Goal: Task Accomplishment & Management: Use online tool/utility

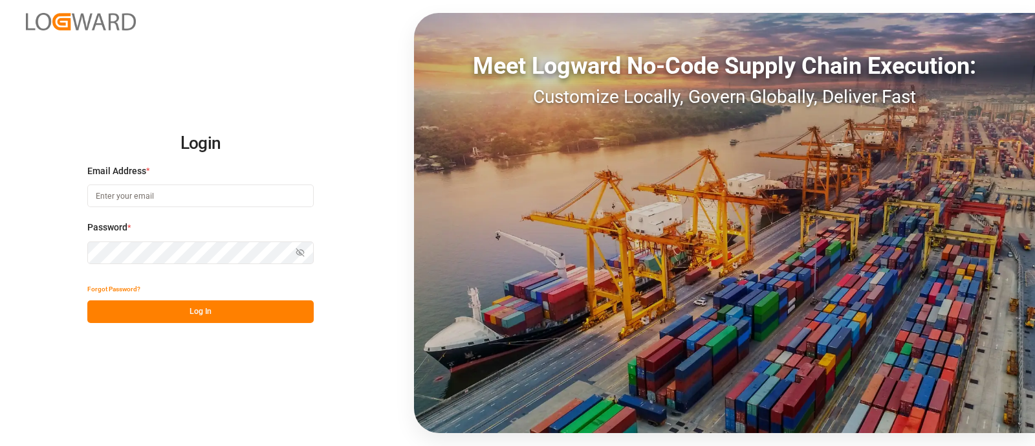
click at [147, 186] on input at bounding box center [200, 195] width 226 height 23
type input "[PERSON_NAME][EMAIL_ADDRESS][PERSON_NAME][DOMAIN_NAME]"
click at [239, 310] on button "Log In" at bounding box center [200, 311] width 226 height 23
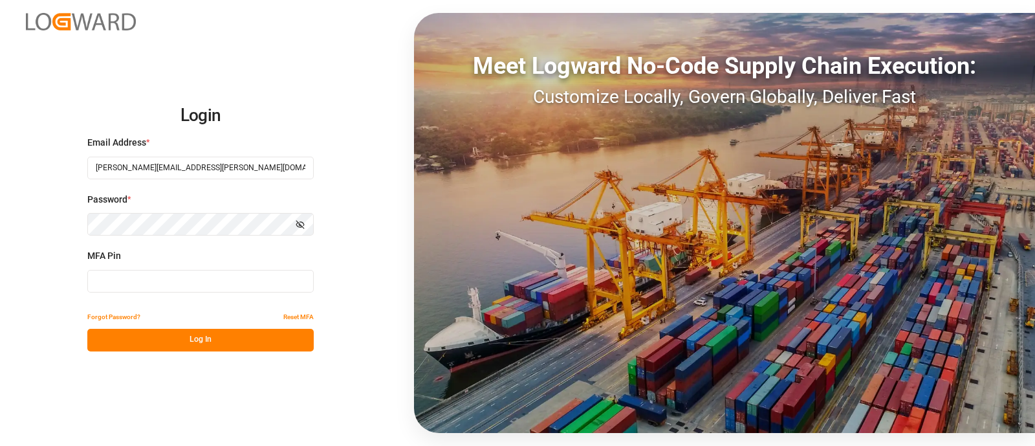
click at [268, 283] on input at bounding box center [200, 281] width 226 height 23
type input "406930"
click at [265, 337] on button "Log In" at bounding box center [200, 340] width 226 height 23
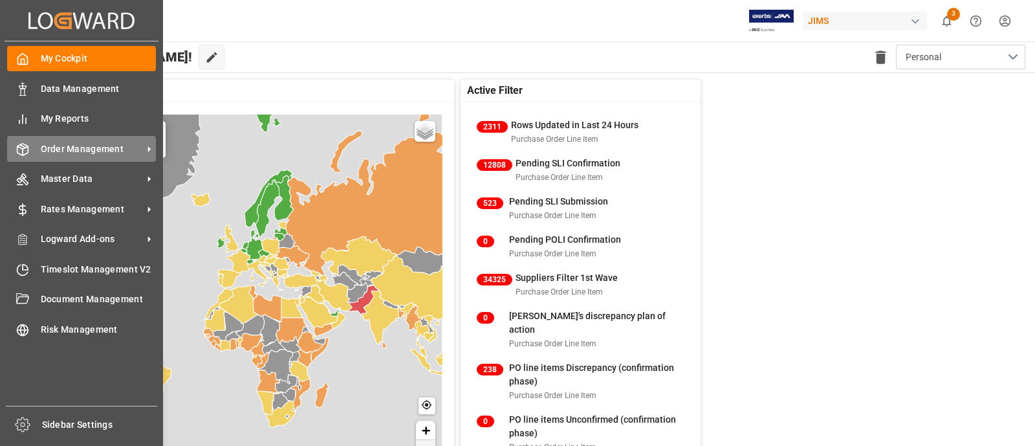
click at [19, 158] on div "Order Management Order Management" at bounding box center [81, 148] width 149 height 25
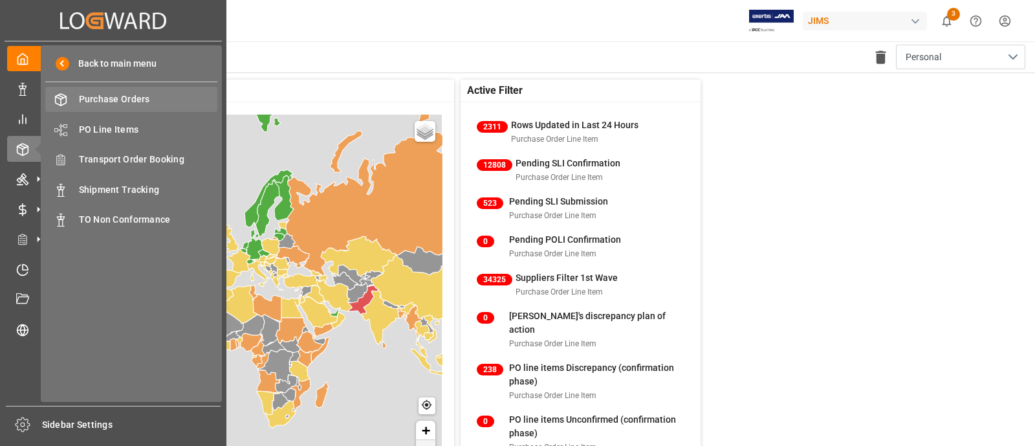
click at [131, 96] on span "Purchase Orders" at bounding box center [148, 99] width 139 height 14
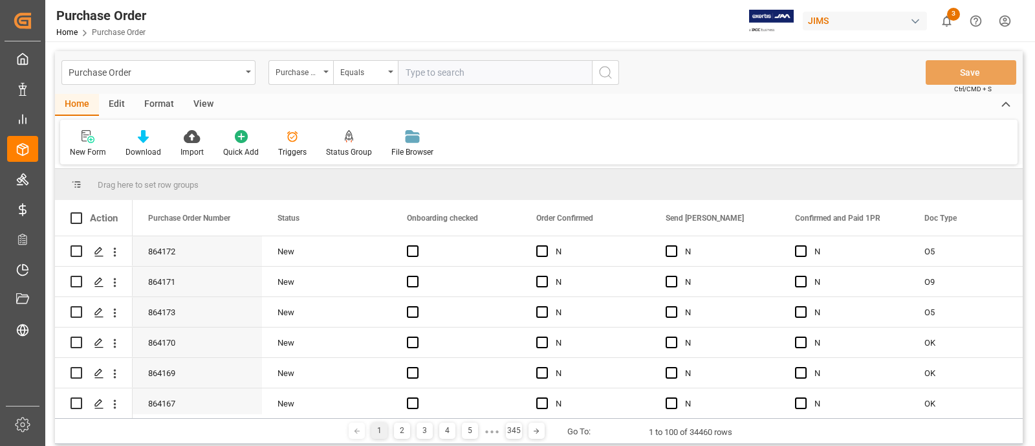
click at [123, 105] on div "Edit" at bounding box center [117, 105] width 36 height 22
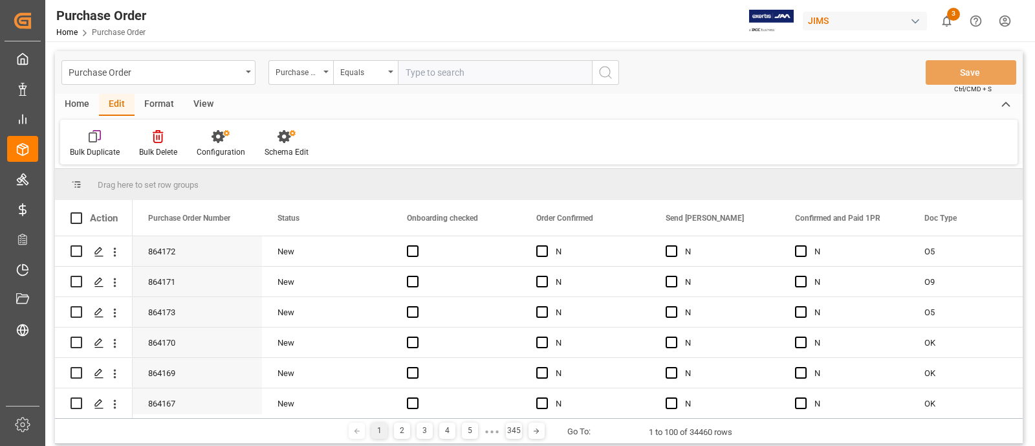
click at [168, 111] on div "Format" at bounding box center [159, 105] width 49 height 22
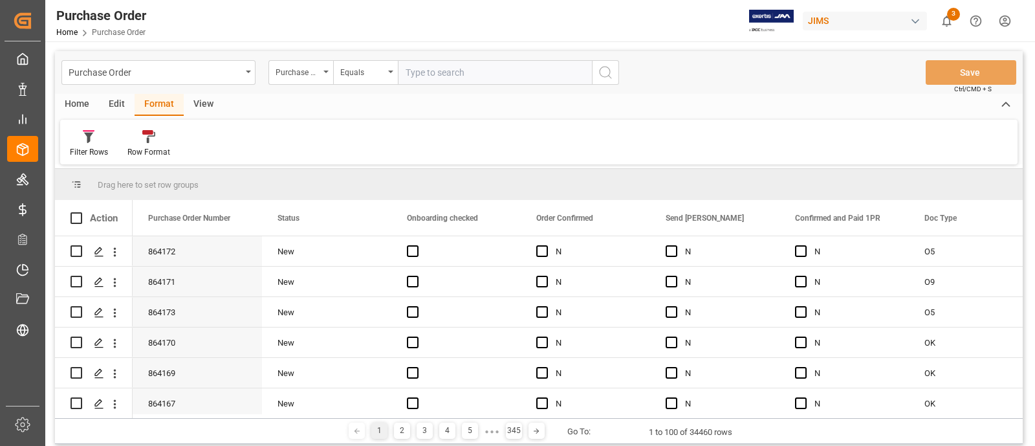
click at [202, 106] on div "View" at bounding box center [203, 105] width 39 height 22
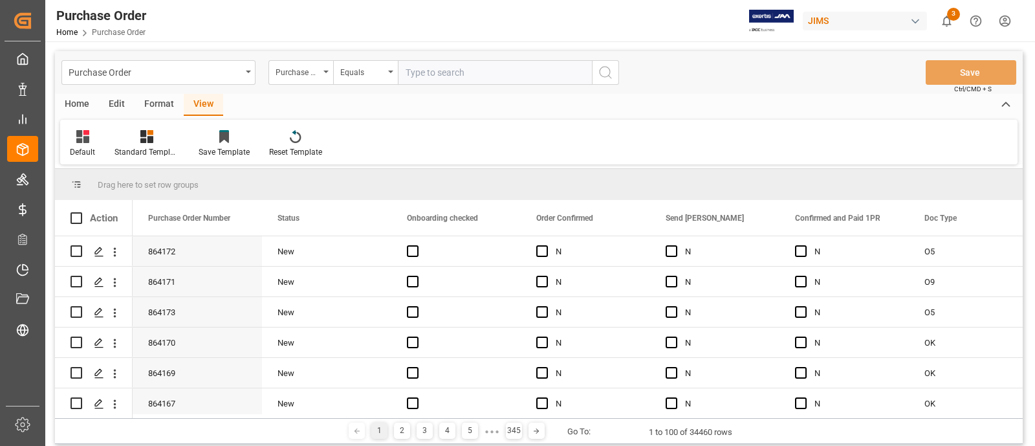
click at [81, 103] on div "Home" at bounding box center [77, 105] width 44 height 22
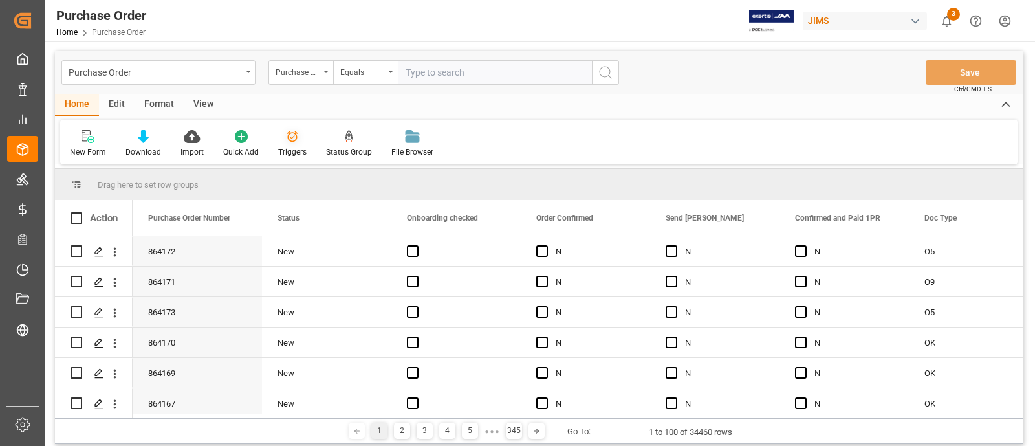
click at [288, 140] on icon at bounding box center [292, 136] width 13 height 13
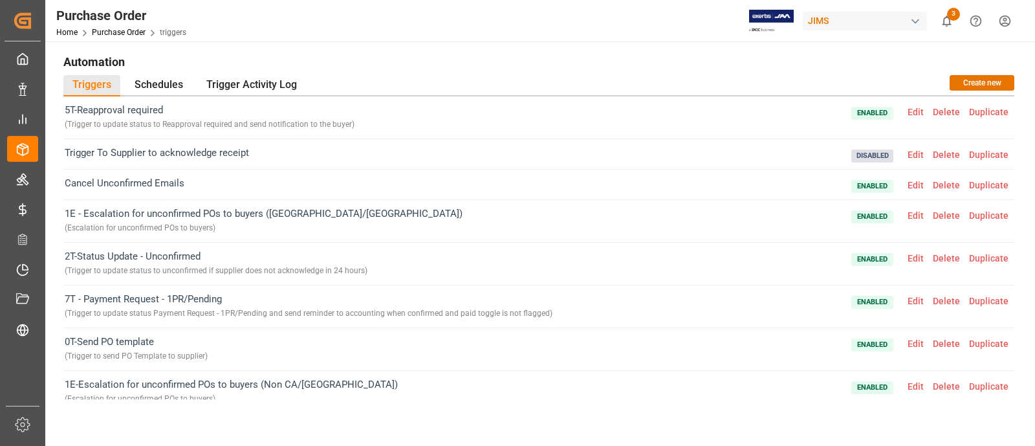
click at [382, 157] on div "Trigger To Supplier to acknowledge receipt Disabled Edit Delete Duplicate" at bounding box center [538, 154] width 951 height 30
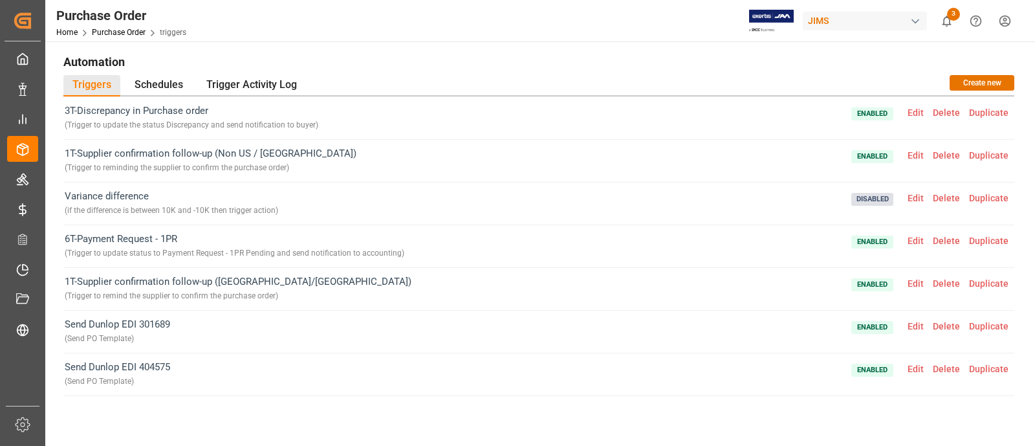
scroll to position [284, 0]
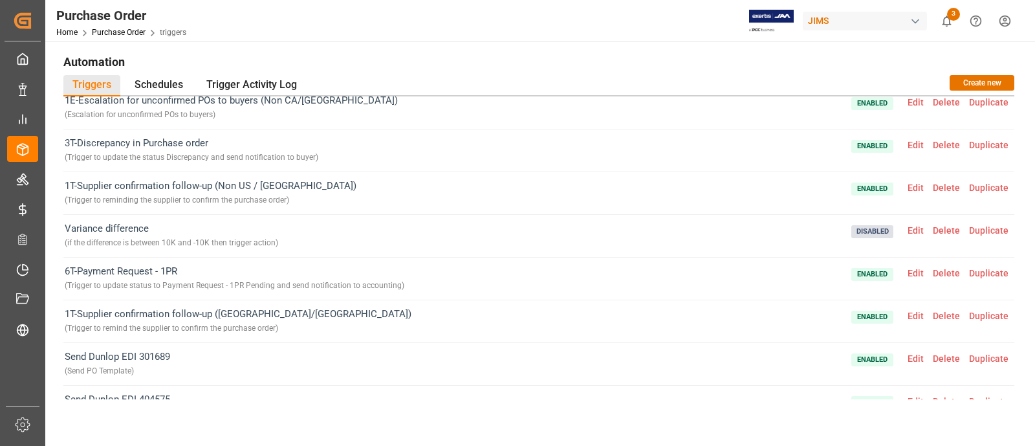
click at [165, 312] on span "1T-Supplier confirmation follow-up (US/CA) ( Trigger to remind the supplier to …" at bounding box center [238, 321] width 347 height 29
click at [210, 312] on span "1T-Supplier confirmation follow-up (US/CA) ( Trigger to remind the supplier to …" at bounding box center [238, 321] width 347 height 29
click at [906, 317] on span "Edit" at bounding box center [915, 315] width 25 height 10
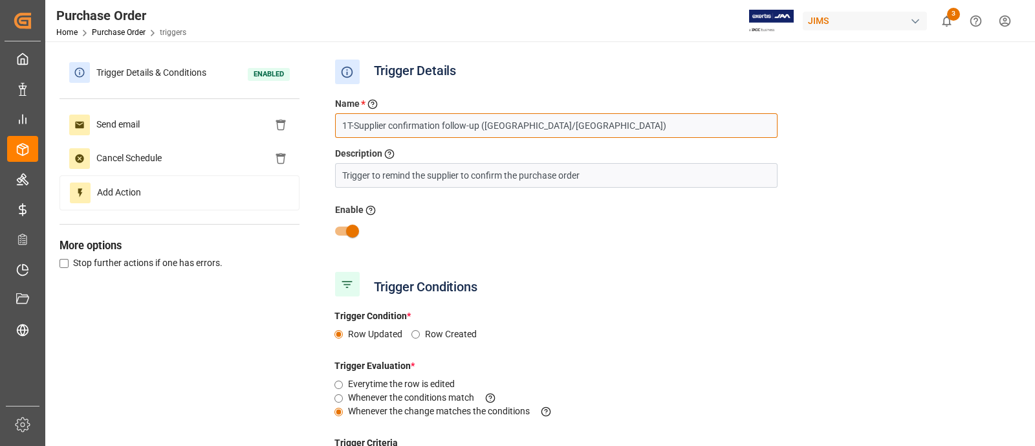
drag, startPoint x: 548, startPoint y: 134, endPoint x: 320, endPoint y: 132, distance: 228.3
click at [320, 132] on div "Trigger Details & Conditions Enabled Send email Cancel Schedule Add Action More…" at bounding box center [539, 389] width 959 height 666
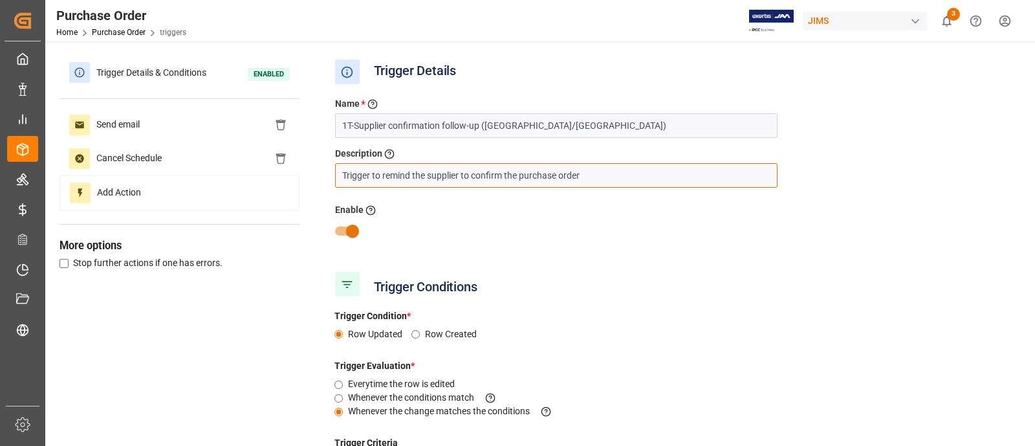
click at [414, 169] on input "Trigger to remind the supplier to confirm the purchase order" at bounding box center [556, 175] width 442 height 25
drag, startPoint x: 590, startPoint y: 175, endPoint x: 317, endPoint y: 169, distance: 273.0
click at [317, 169] on div "Trigger Details & Conditions Enabled Send email Cancel Schedule Add Action More…" at bounding box center [539, 389] width 959 height 666
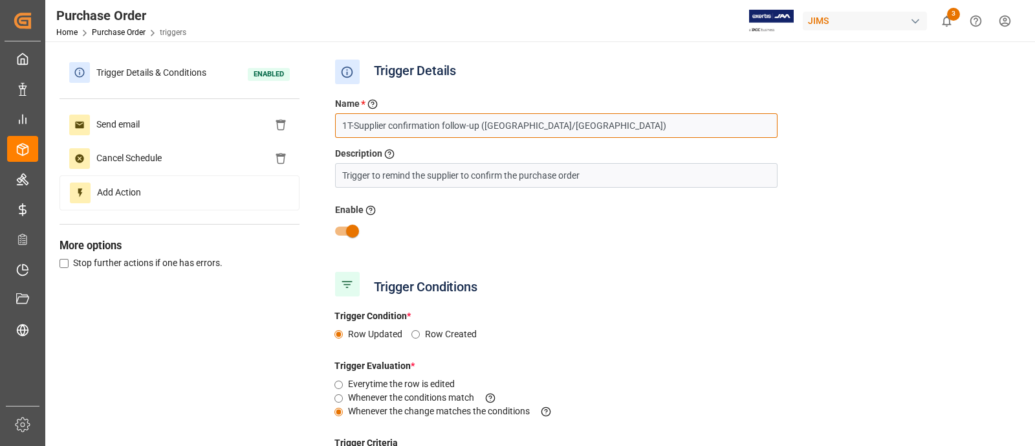
drag, startPoint x: 531, startPoint y: 131, endPoint x: 321, endPoint y: 123, distance: 210.3
click at [321, 123] on div "Trigger Details & Conditions Enabled Send email Cancel Schedule Add Action More…" at bounding box center [539, 389] width 959 height 666
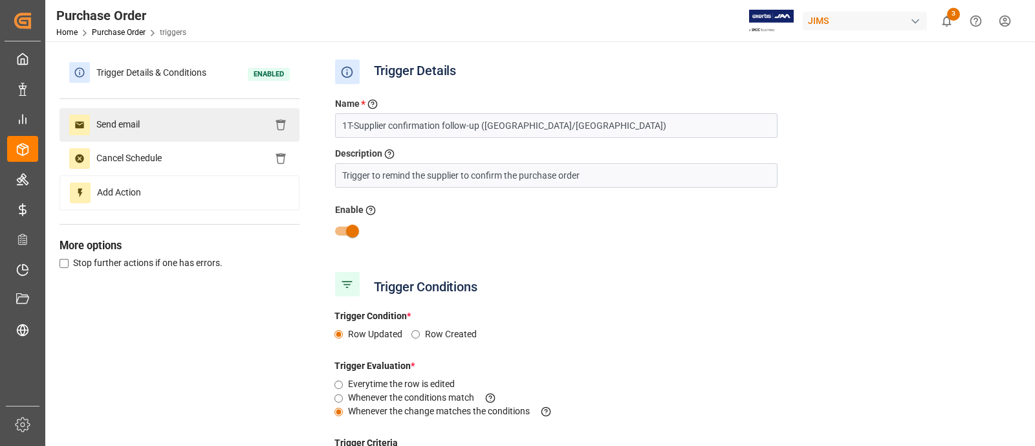
click at [141, 127] on span "Send email" at bounding box center [118, 124] width 56 height 21
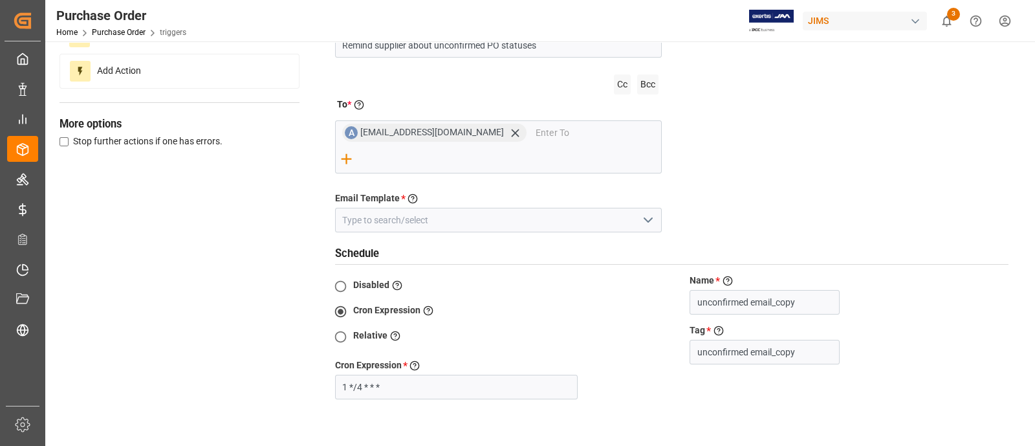
scroll to position [137, 0]
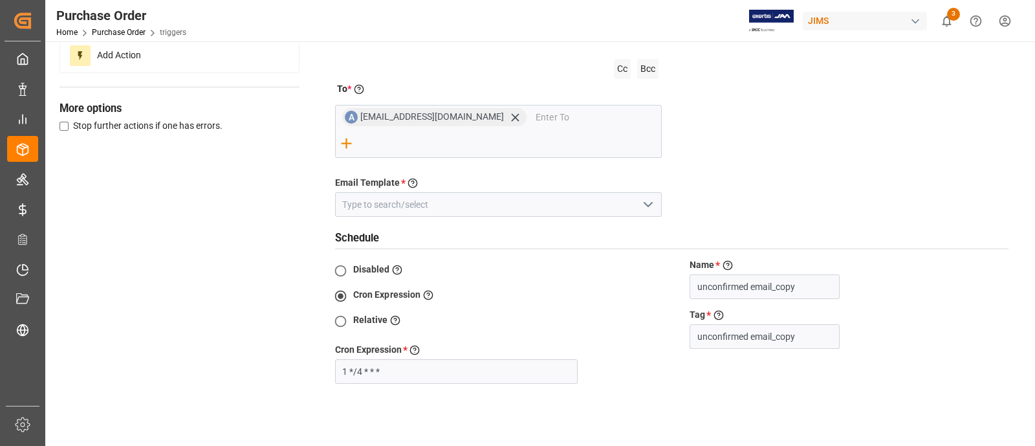
click at [655, 197] on icon "open menu" at bounding box center [648, 205] width 16 height 16
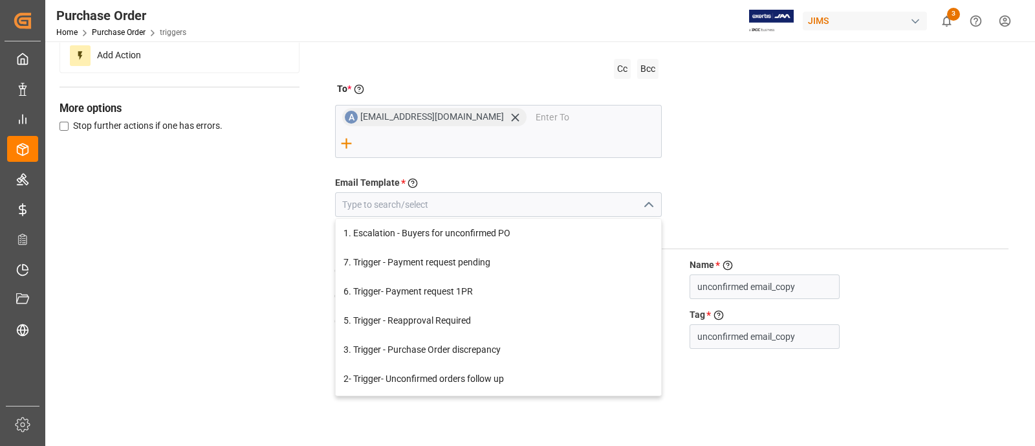
click at [736, 137] on div "Action Name * Give a name to the action being created Remind supplier about unc…" at bounding box center [671, 220] width 693 height 490
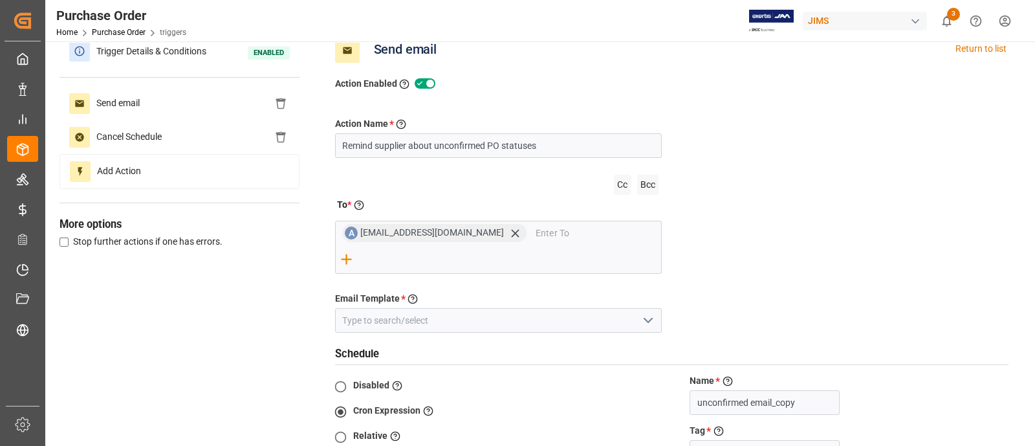
scroll to position [0, 0]
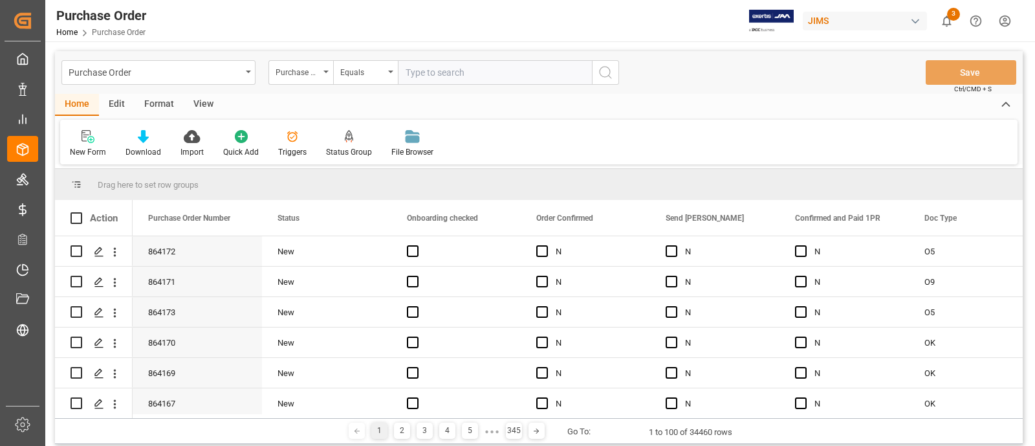
click at [111, 113] on div "Edit" at bounding box center [117, 105] width 36 height 22
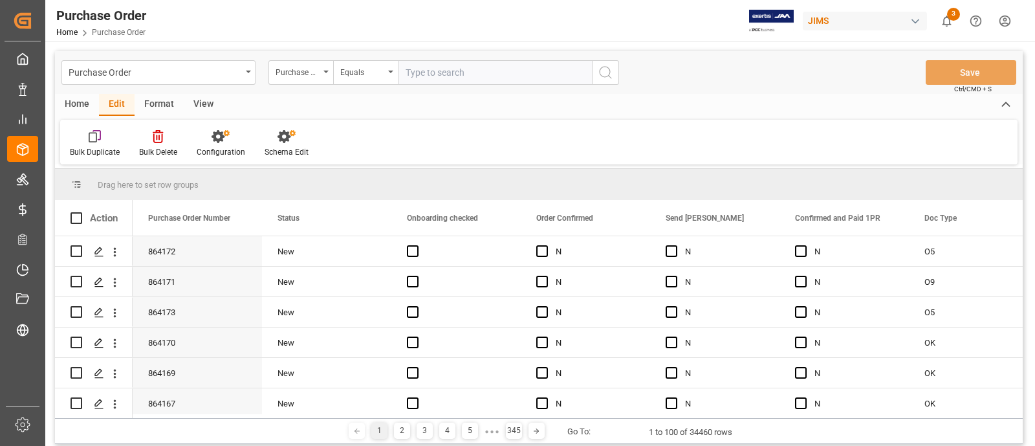
click at [85, 107] on div "Home" at bounding box center [77, 105] width 44 height 22
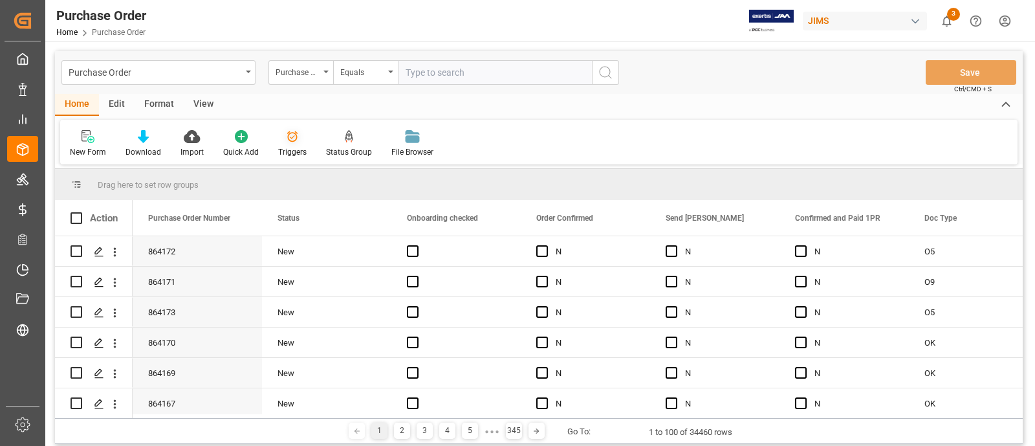
click at [294, 137] on icon at bounding box center [292, 136] width 13 height 13
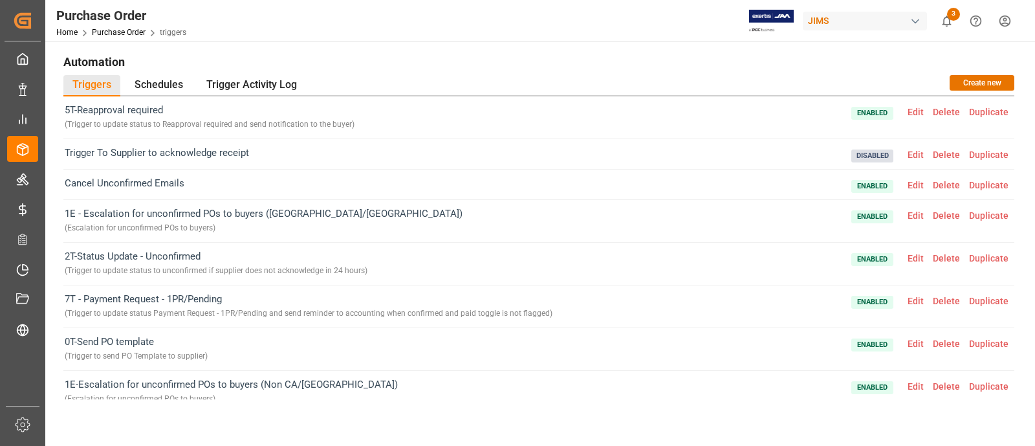
click at [405, 265] on div "2T-Status Update - Unconfirmed ( Trigger to update status to unconfirmed if sup…" at bounding box center [538, 264] width 951 height 43
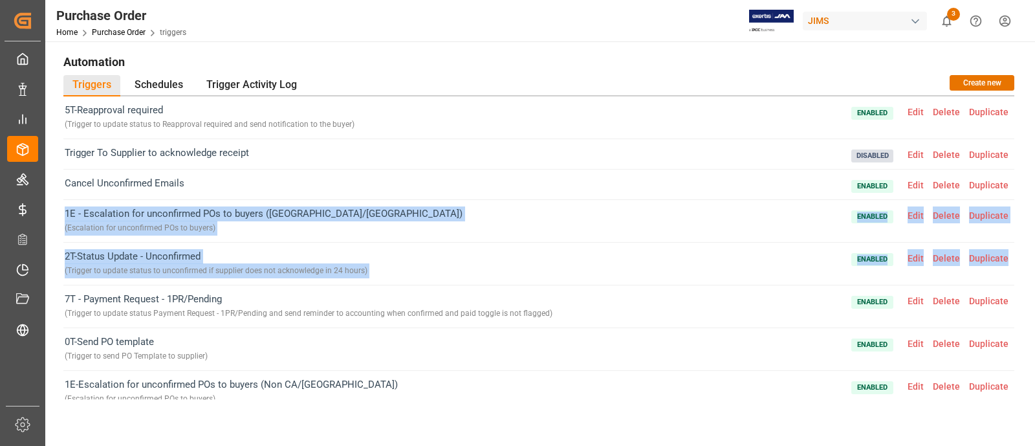
drag, startPoint x: 1004, startPoint y: 190, endPoint x: 1010, endPoint y: 245, distance: 55.3
click at [1010, 245] on div "Automation Triggers Schedules Trigger Activity Log Create new 5T-Reapproval req…" at bounding box center [538, 250] width 969 height 401
click at [482, 266] on div "2T-Status Update - Unconfirmed ( Trigger to update status to unconfirmed if sup…" at bounding box center [538, 264] width 951 height 43
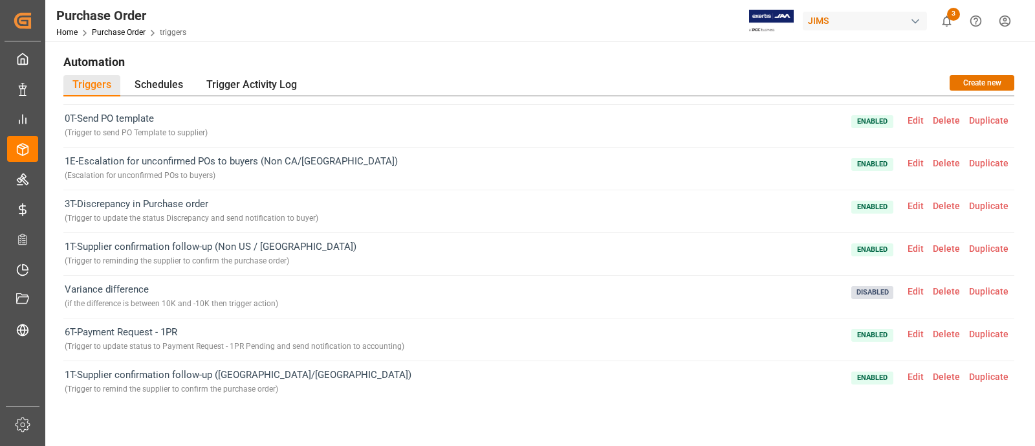
scroll to position [219, 0]
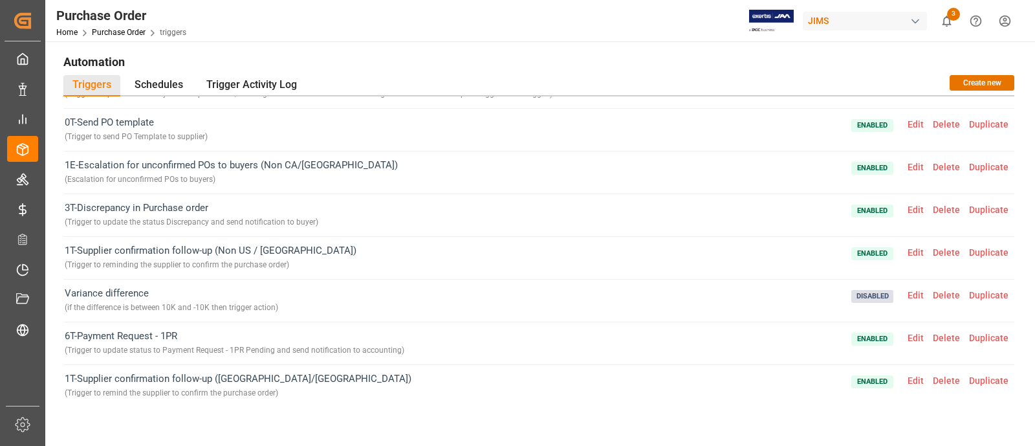
click at [912, 253] on span "Edit" at bounding box center [915, 252] width 25 height 10
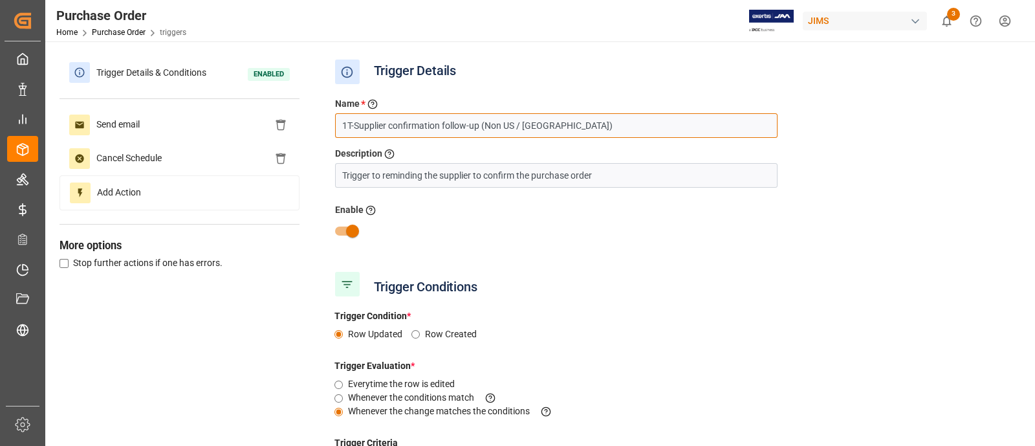
click at [543, 125] on input "1T-Supplier confirmation follow-up (Non US / [GEOGRAPHIC_DATA])" at bounding box center [556, 125] width 442 height 25
drag, startPoint x: 572, startPoint y: 119, endPoint x: 327, endPoint y: 122, distance: 245.2
click at [327, 122] on div "Name * Enter a name to the trigger 1T-Supplier confirmation follow-up (Non US /…" at bounding box center [556, 117] width 462 height 41
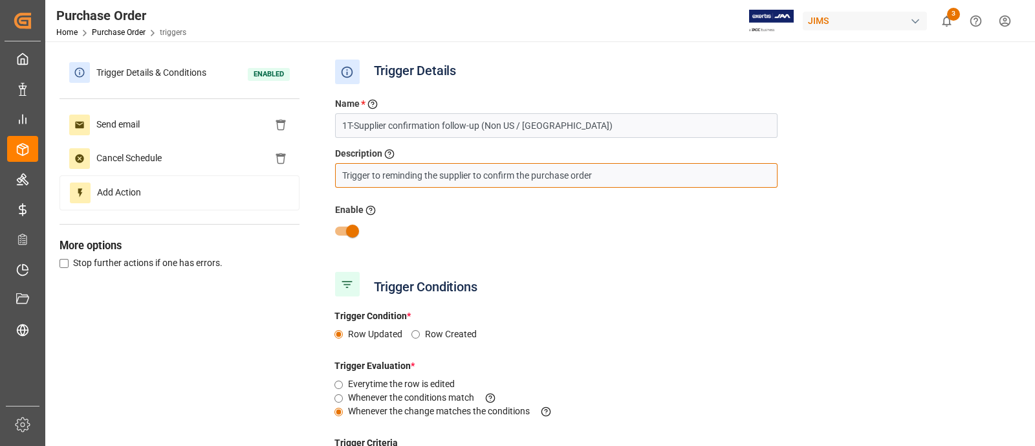
click at [601, 179] on input "Trigger to reminding the supplier to confirm the purchase order" at bounding box center [556, 175] width 442 height 25
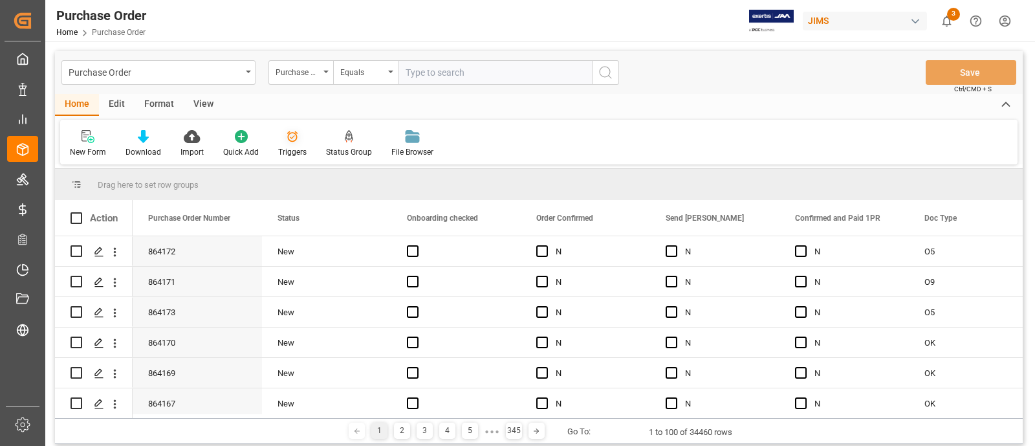
click at [284, 146] on div "Triggers" at bounding box center [292, 152] width 28 height 12
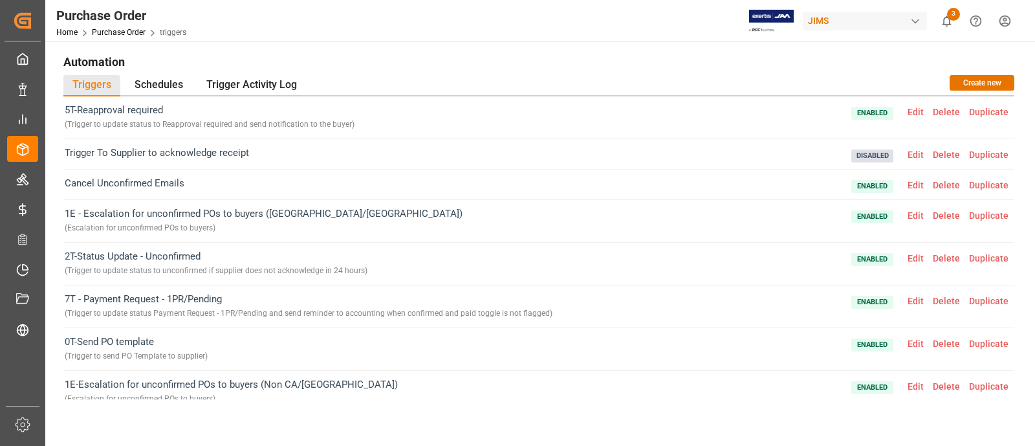
click at [449, 217] on div "1E - Escalation for unconfirmed POs to buyers (CA/[GEOGRAPHIC_DATA]) ( Escalati…" at bounding box center [538, 221] width 951 height 43
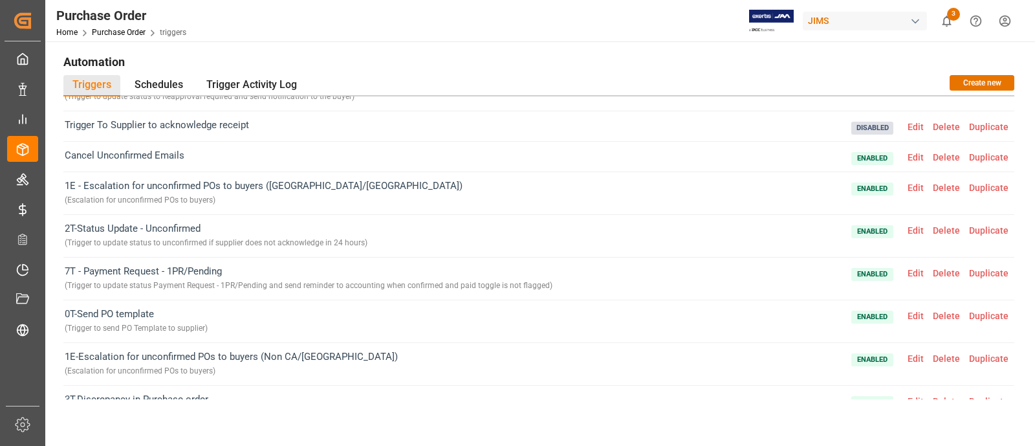
scroll to position [32, 0]
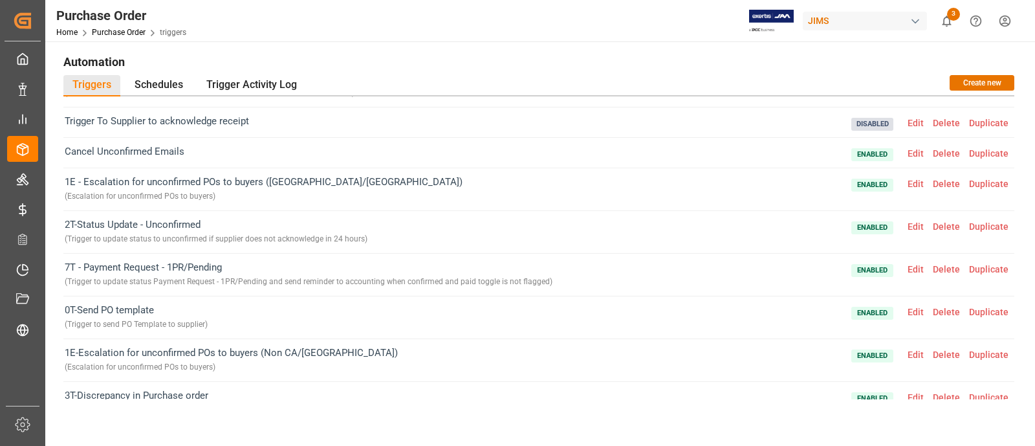
click at [905, 179] on span "Edit" at bounding box center [915, 184] width 25 height 10
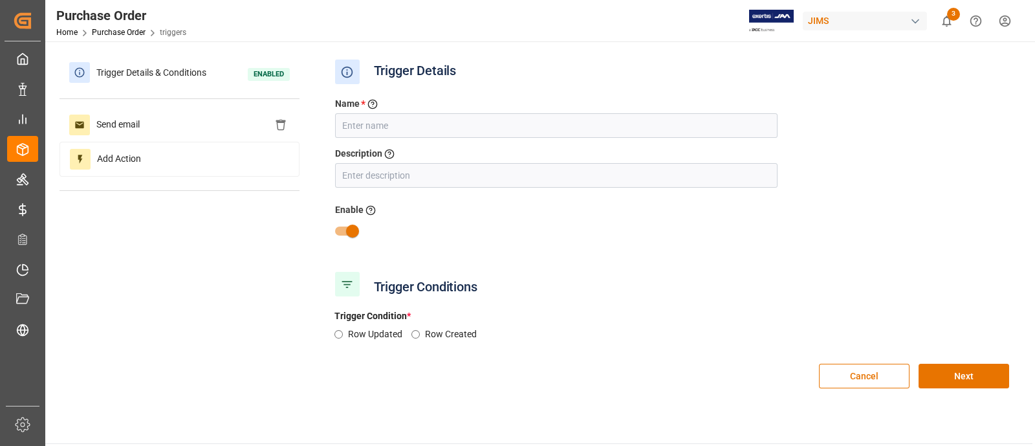
type input "1E - Escalation for unconfirmed POs to buyers ([GEOGRAPHIC_DATA]/[GEOGRAPHIC_DA…"
type input "Escalation for unconfirmed POs to buyers"
radio input "true"
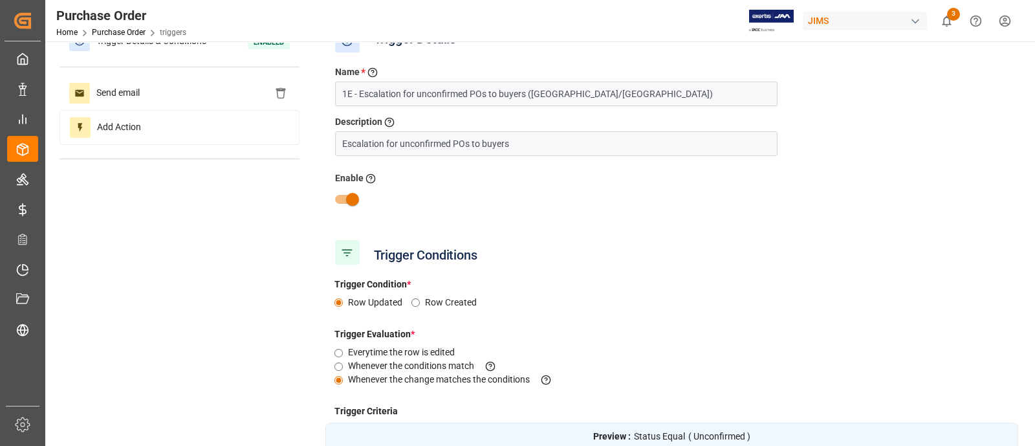
scroll to position [0, 0]
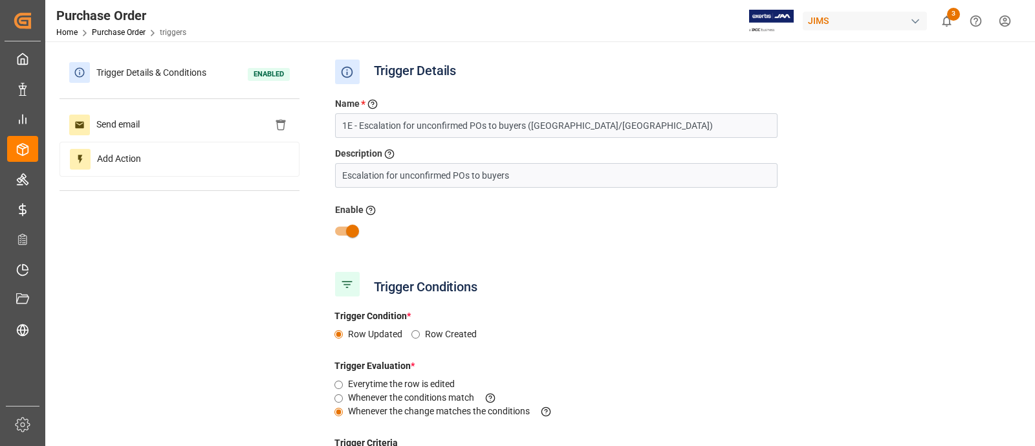
click at [651, 243] on div at bounding box center [671, 231] width 693 height 25
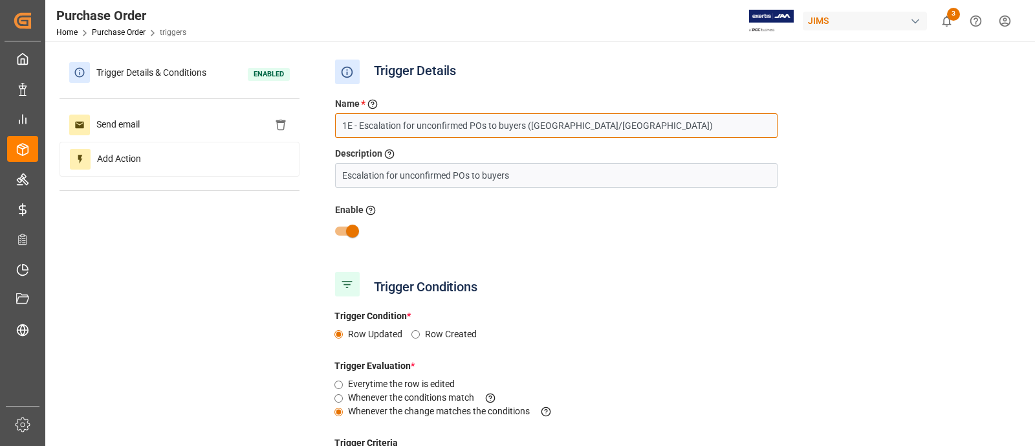
drag, startPoint x: 574, startPoint y: 125, endPoint x: 327, endPoint y: 119, distance: 246.5
click at [327, 119] on div "Name * Enter a name to the trigger 1E - Escalation for unconfirmed POs to buyer…" at bounding box center [556, 117] width 462 height 41
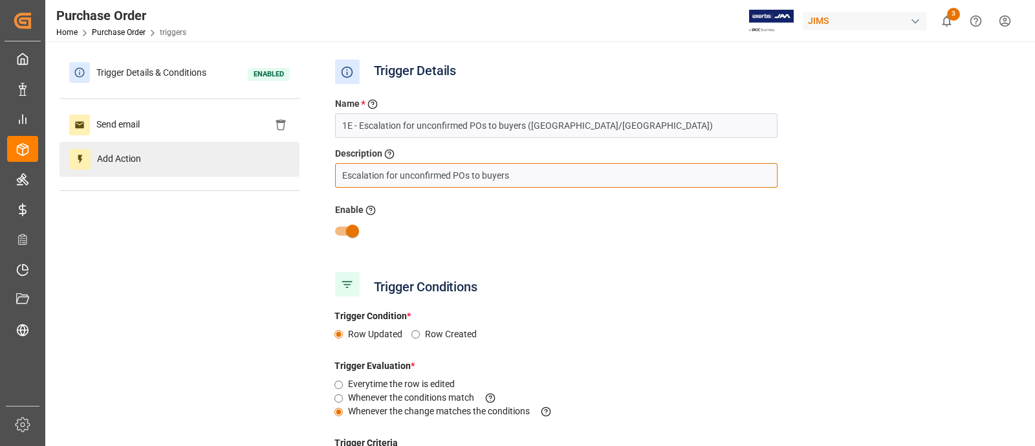
drag, startPoint x: 519, startPoint y: 176, endPoint x: 294, endPoint y: 157, distance: 225.2
click at [294, 157] on div "Trigger Details & Conditions Enabled Send email Add Action Trigger Details Name…" at bounding box center [539, 389] width 959 height 666
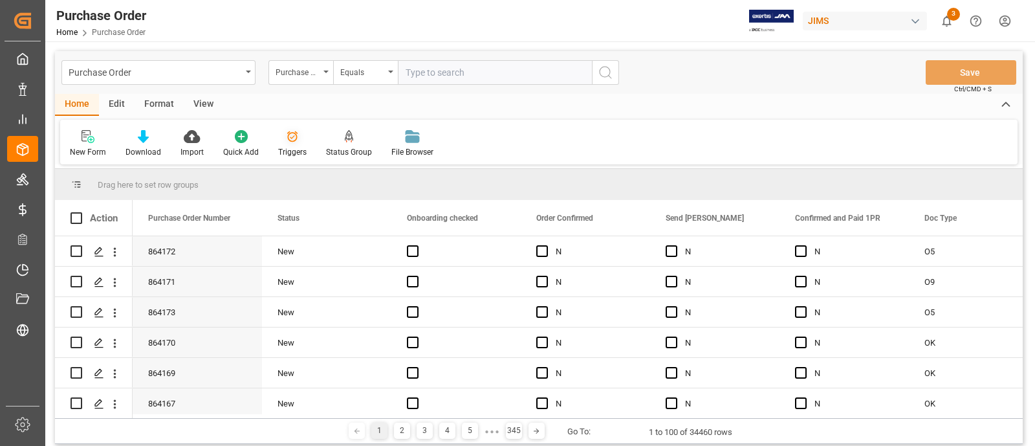
click at [289, 137] on icon at bounding box center [292, 136] width 13 height 13
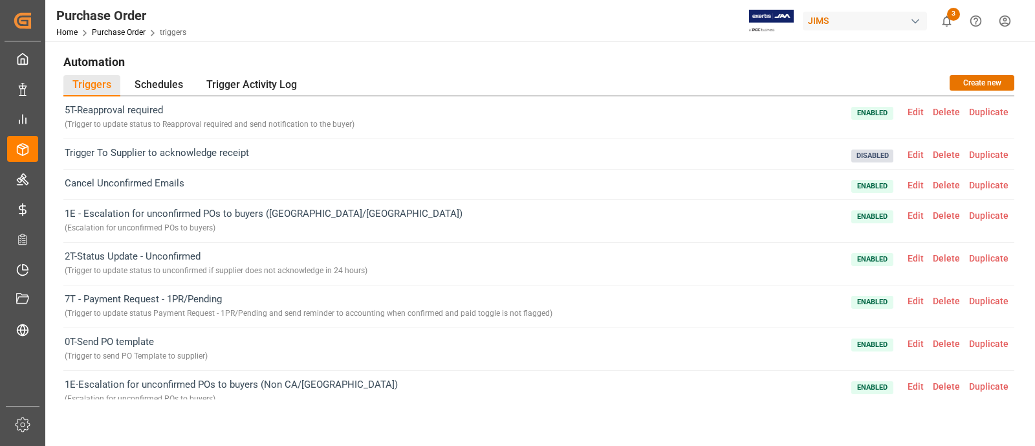
click at [912, 383] on span "Edit" at bounding box center [915, 386] width 25 height 10
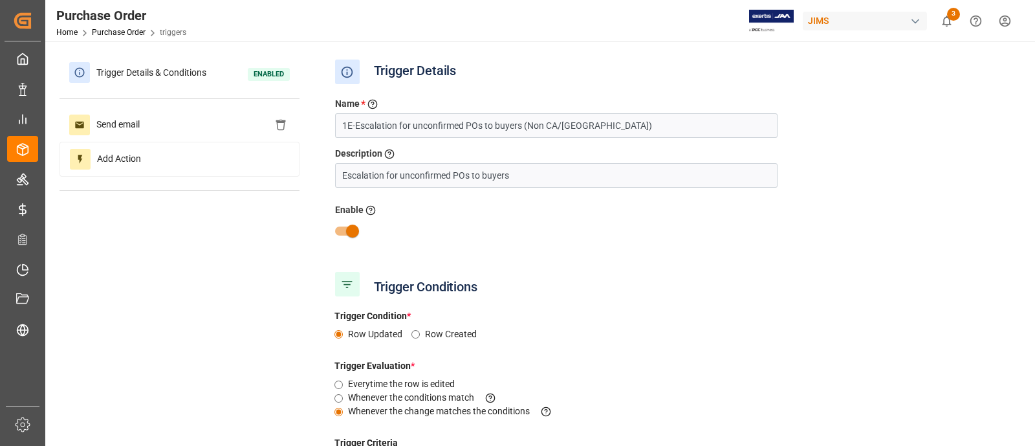
type input "Unconfirmed"
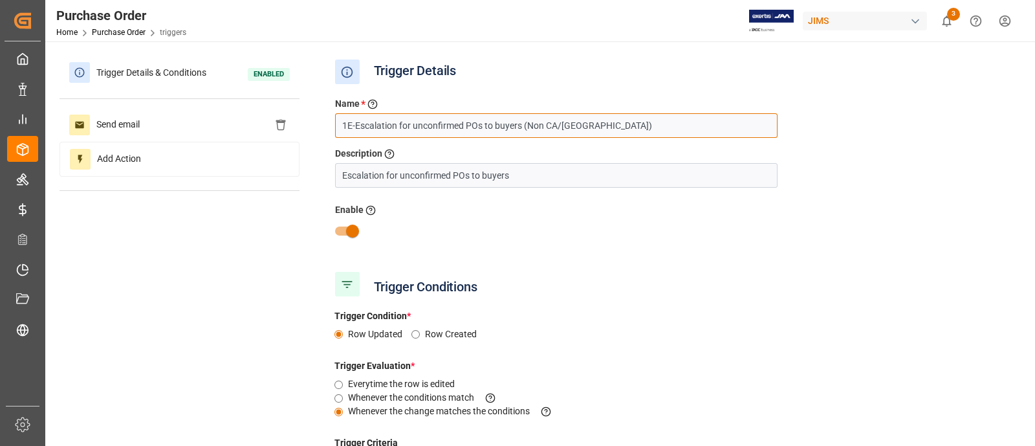
drag, startPoint x: 587, startPoint y: 124, endPoint x: 304, endPoint y: 116, distance: 282.8
click at [304, 116] on div "Trigger Details & Conditions Enabled Send email Add Action Trigger Details Name…" at bounding box center [539, 389] width 959 height 666
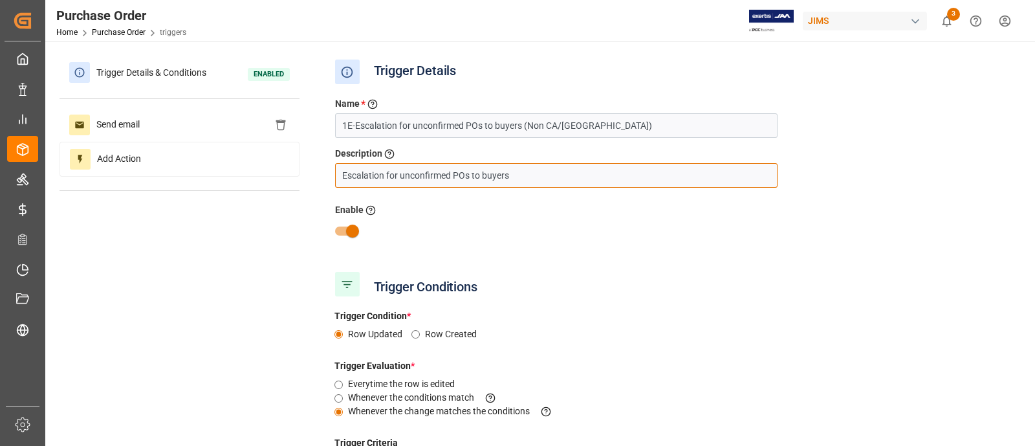
drag, startPoint x: 517, startPoint y: 176, endPoint x: 308, endPoint y: 179, distance: 209.6
click at [308, 179] on div "Trigger Details & Conditions Enabled Send email Add Action Trigger Details Name…" at bounding box center [539, 389] width 959 height 666
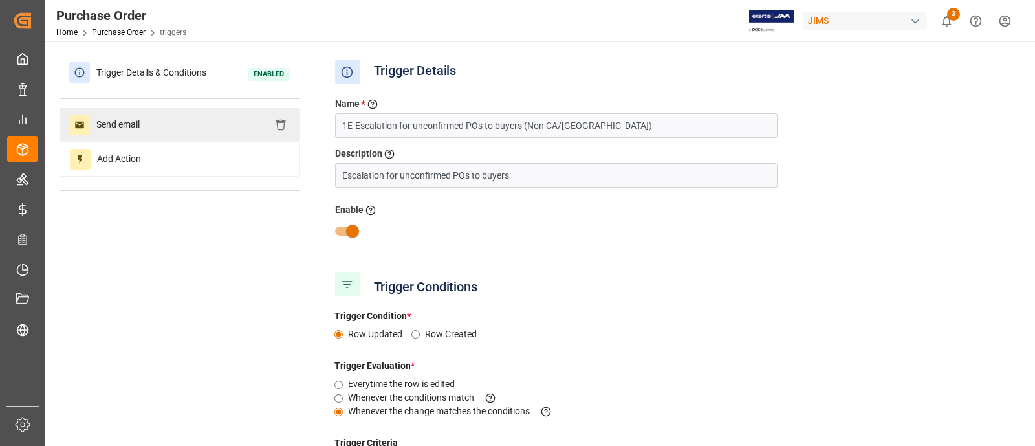
click at [146, 121] on span "Send email" at bounding box center [118, 124] width 56 height 21
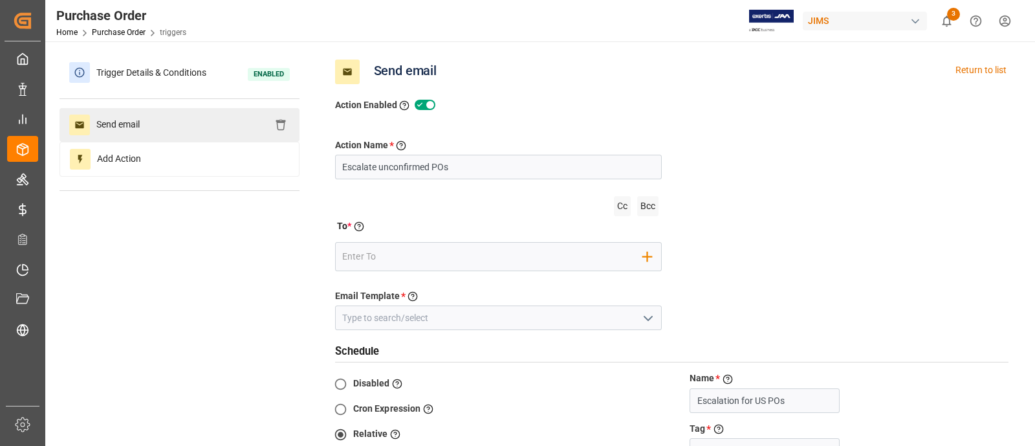
type input "In"
type input "Hour"
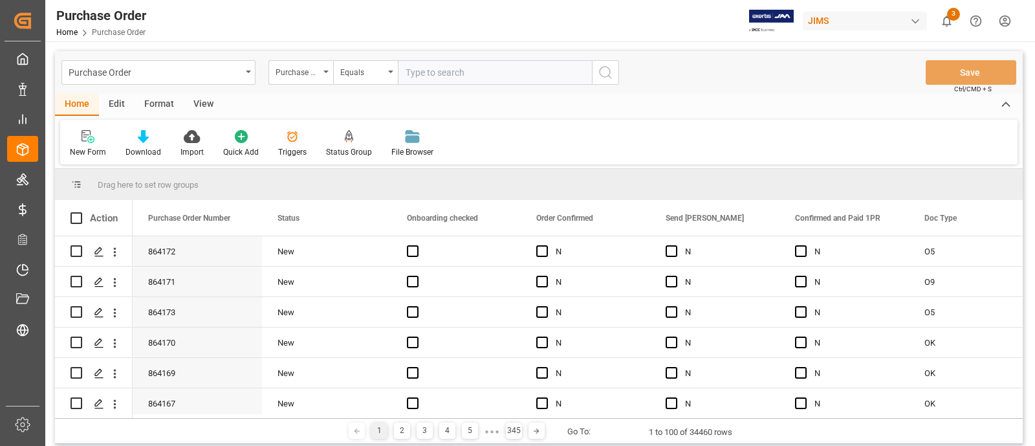
click at [294, 141] on icon at bounding box center [292, 136] width 13 height 13
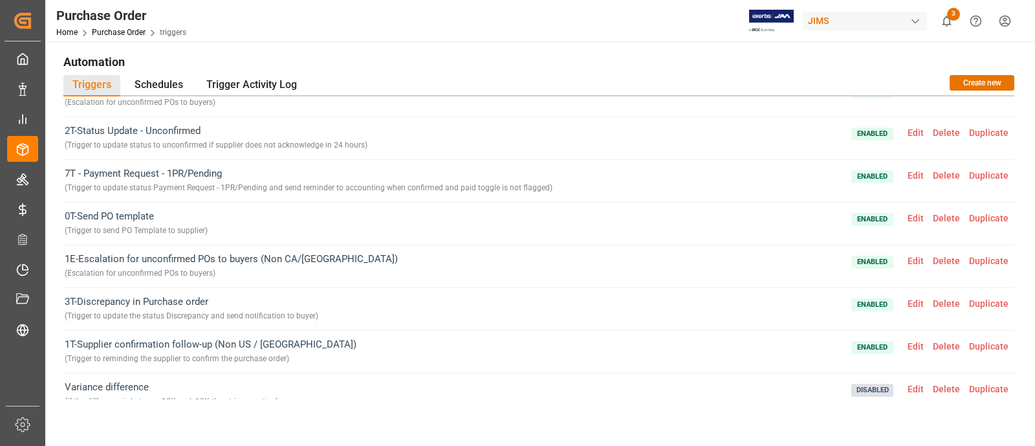
scroll to position [131, 0]
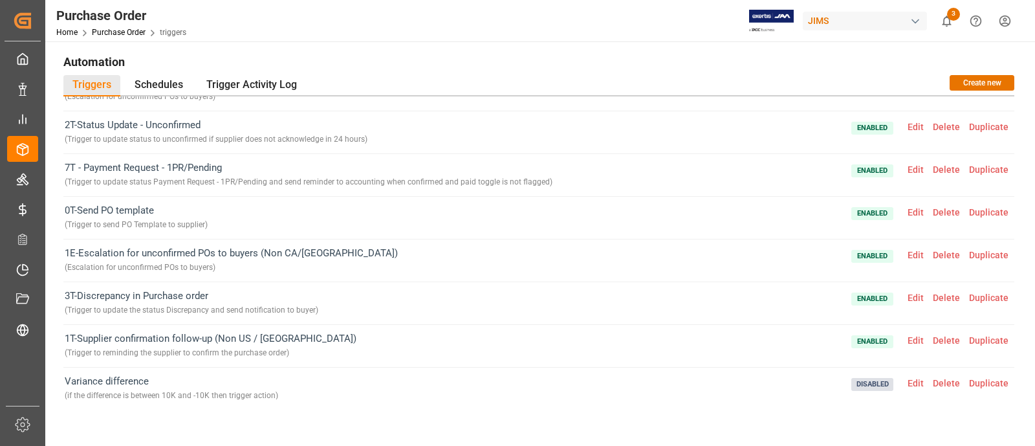
click at [909, 124] on span "Edit" at bounding box center [915, 127] width 25 height 10
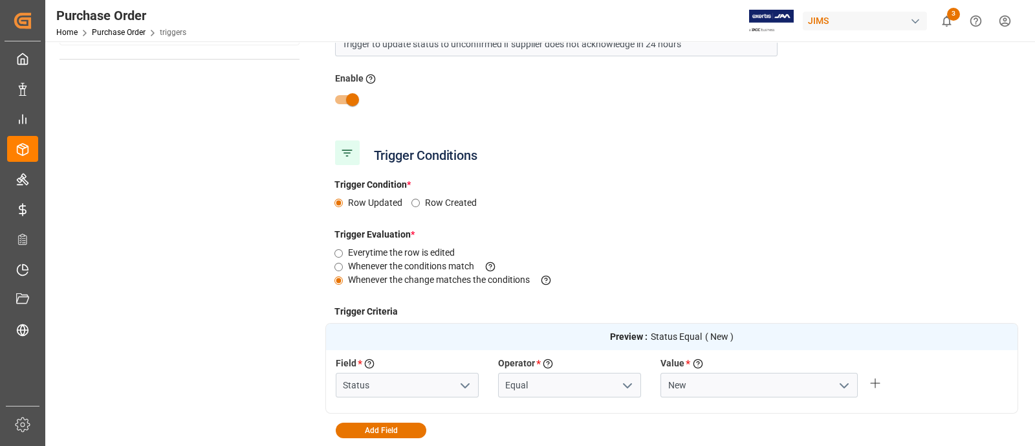
scroll to position [0, 0]
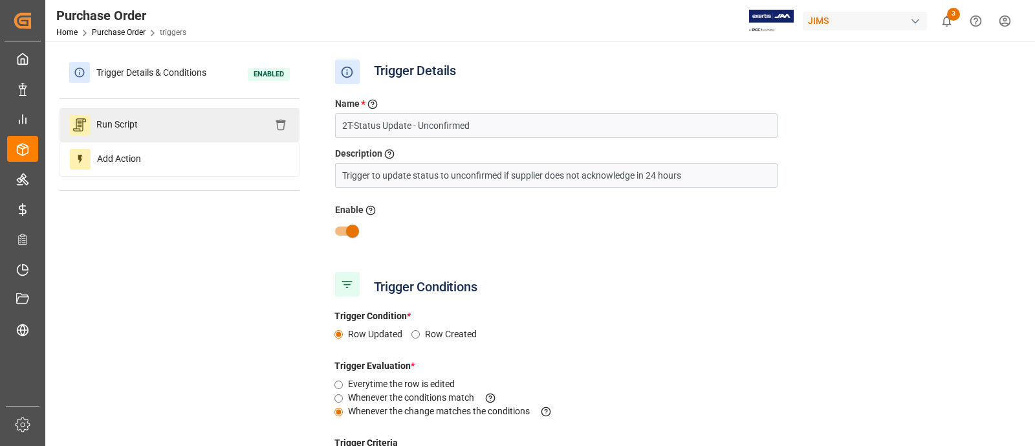
click at [186, 124] on div "Run Script" at bounding box center [180, 125] width 240 height 34
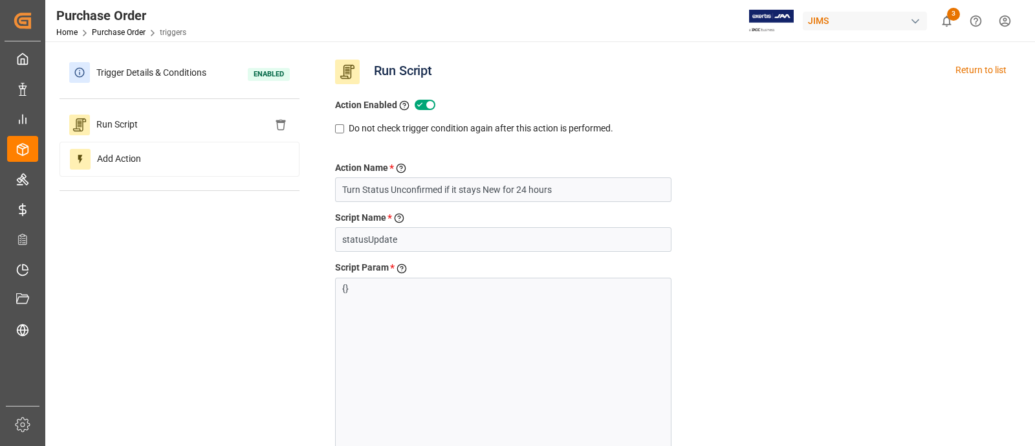
click at [116, 38] on div "Home Purchase Order triggers" at bounding box center [121, 32] width 130 height 14
click at [110, 30] on link "Purchase Order" at bounding box center [119, 32] width 54 height 9
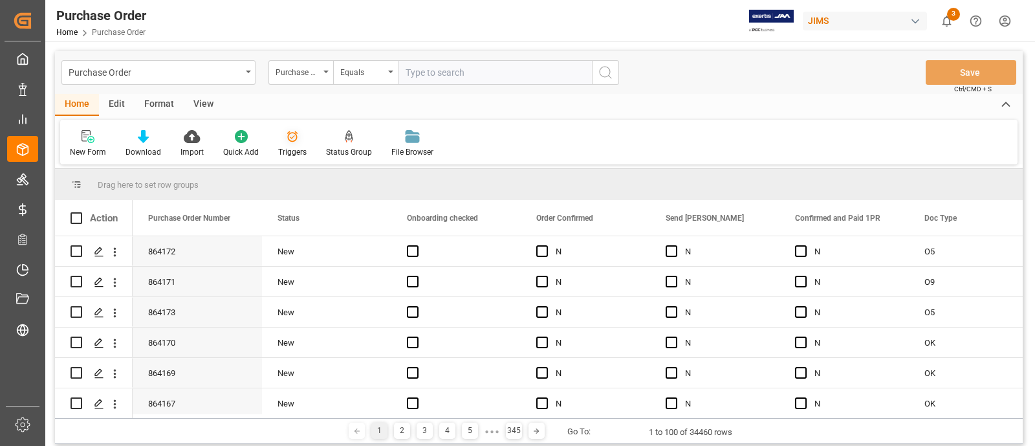
click at [288, 144] on div "Triggers" at bounding box center [292, 143] width 48 height 28
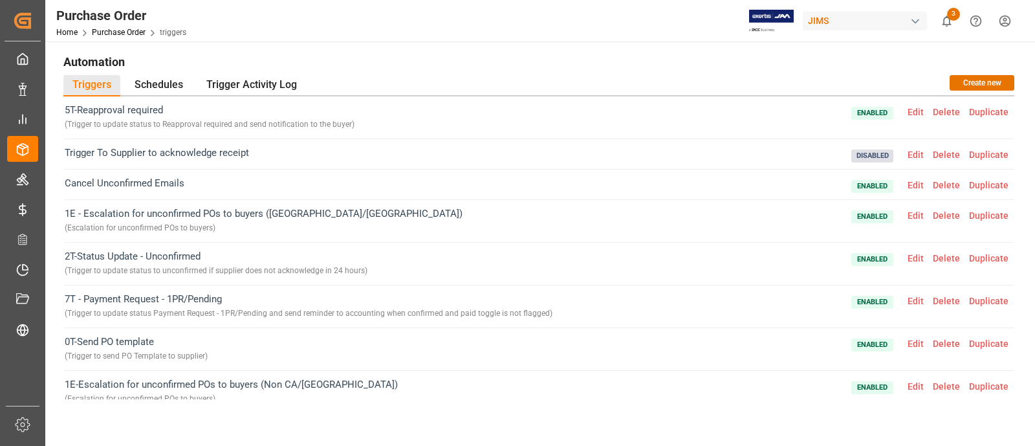
click at [692, 197] on div "Cancel Unconfirmed Emails Enabled Edit Delete Duplicate" at bounding box center [538, 184] width 951 height 30
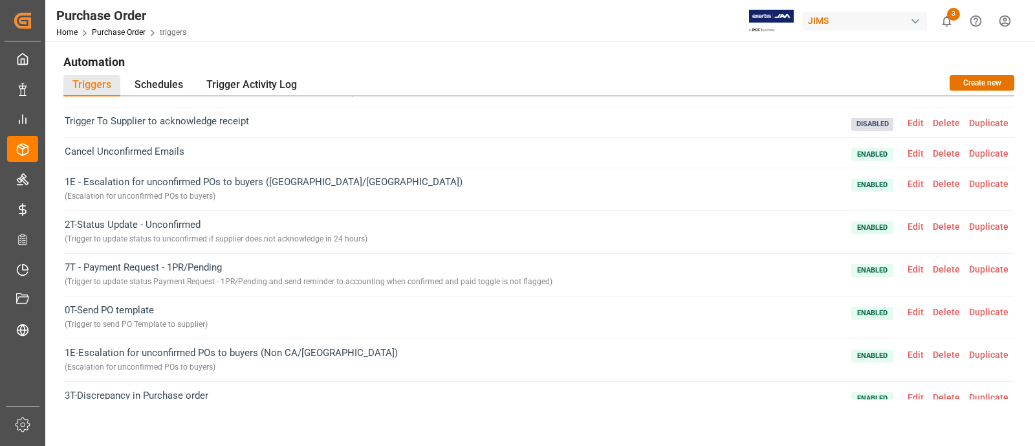
scroll to position [64, 0]
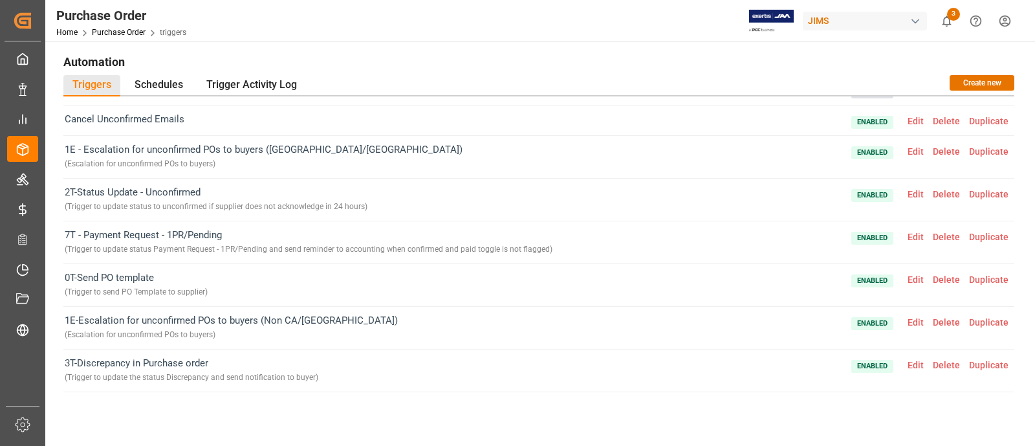
click at [909, 280] on span "Edit" at bounding box center [915, 279] width 25 height 10
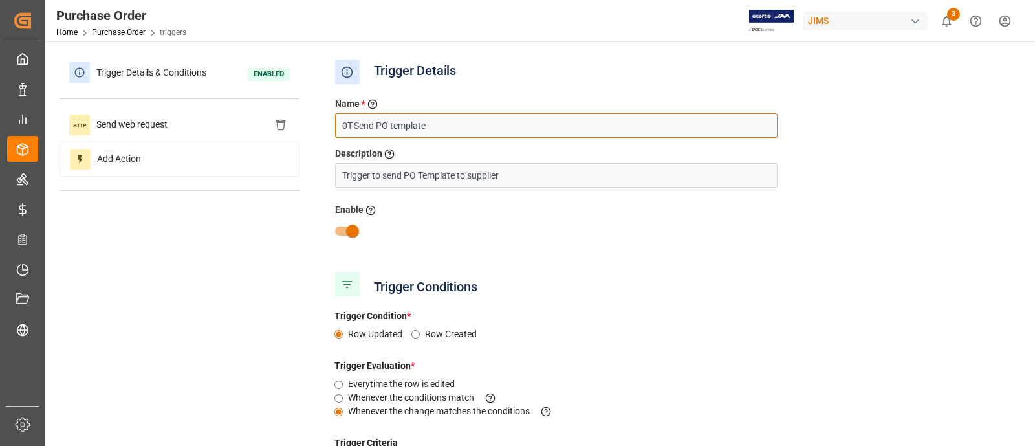
drag, startPoint x: 437, startPoint y: 129, endPoint x: 315, endPoint y: 124, distance: 122.4
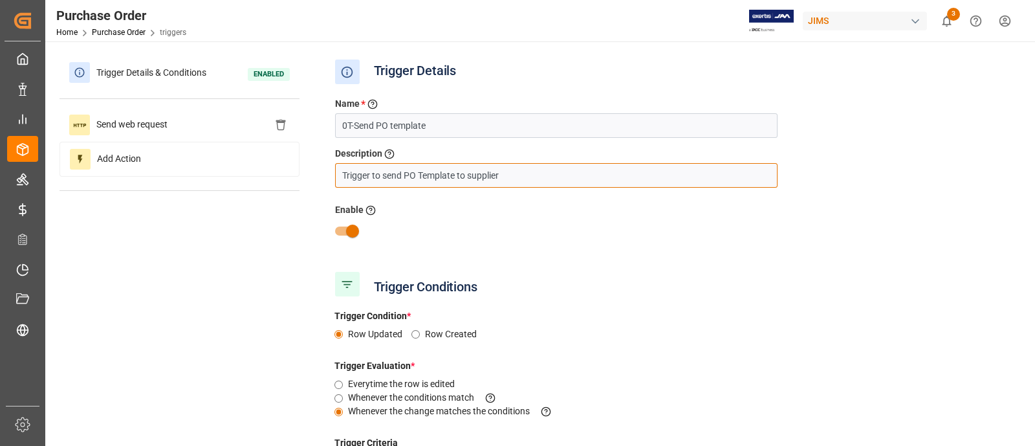
drag, startPoint x: 515, startPoint y: 180, endPoint x: 314, endPoint y: 171, distance: 201.3
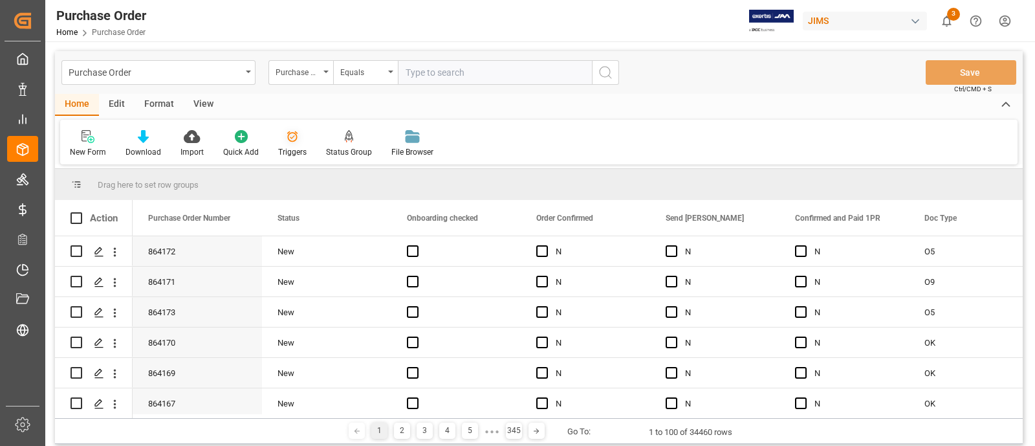
click at [292, 147] on div "Triggers" at bounding box center [292, 152] width 28 height 12
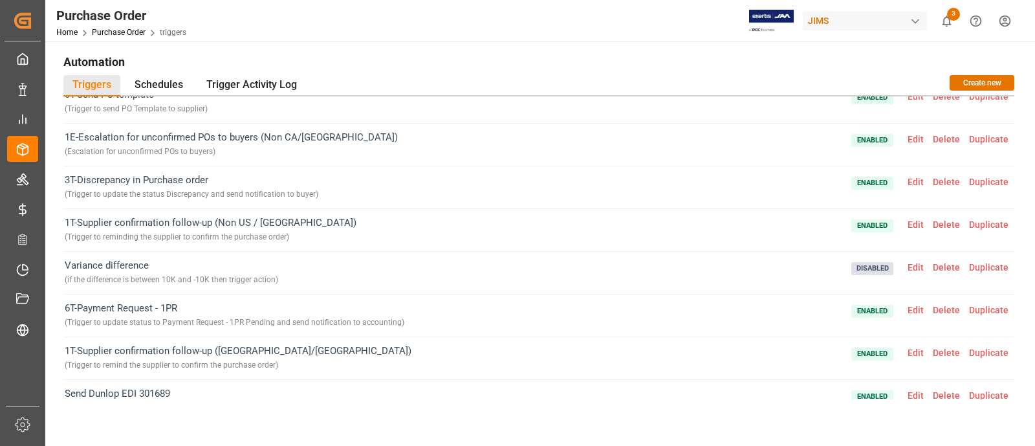
scroll to position [239, 0]
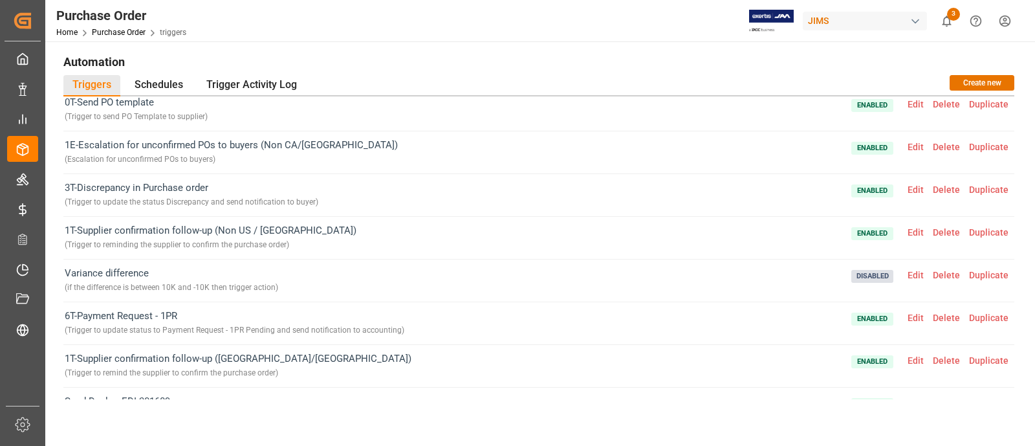
click at [912, 186] on span "Edit" at bounding box center [915, 189] width 25 height 10
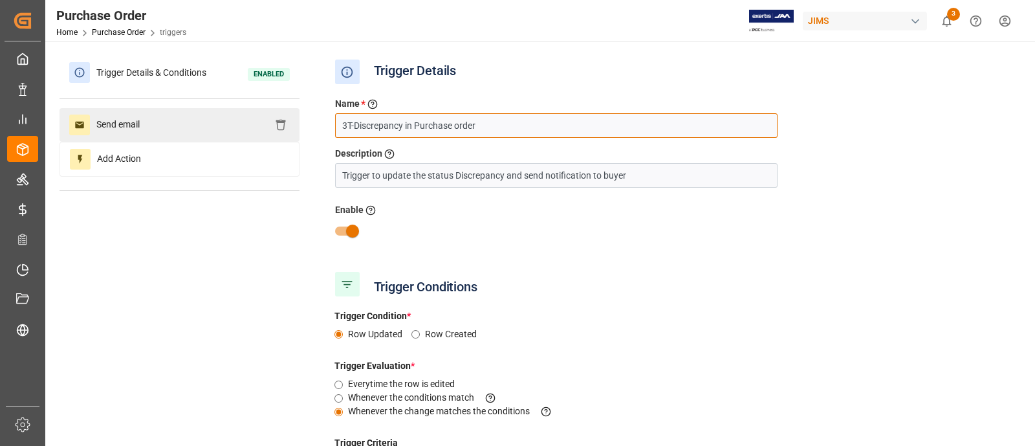
drag, startPoint x: 488, startPoint y: 122, endPoint x: 251, endPoint y: 122, distance: 237.4
click at [251, 122] on div "Trigger Details & Conditions Enabled Send email Add Action Trigger Details Name…" at bounding box center [539, 338] width 959 height 565
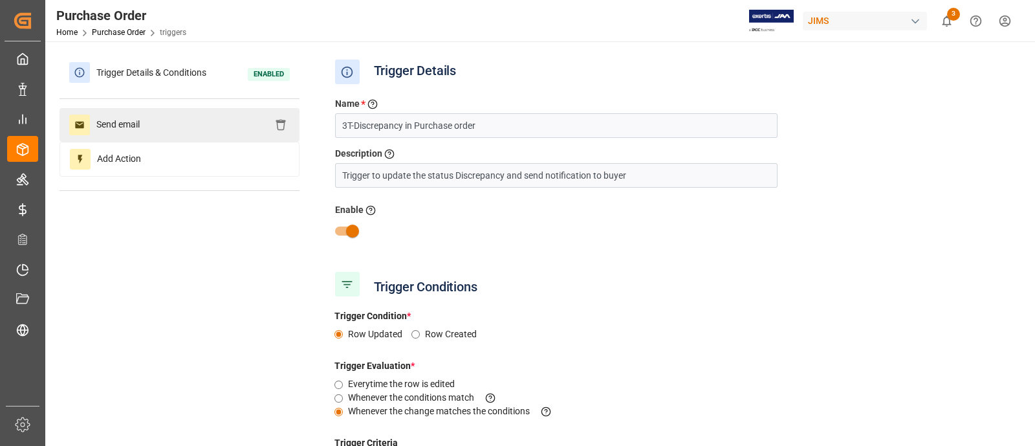
click at [251, 122] on div "Send email" at bounding box center [180, 125] width 240 height 34
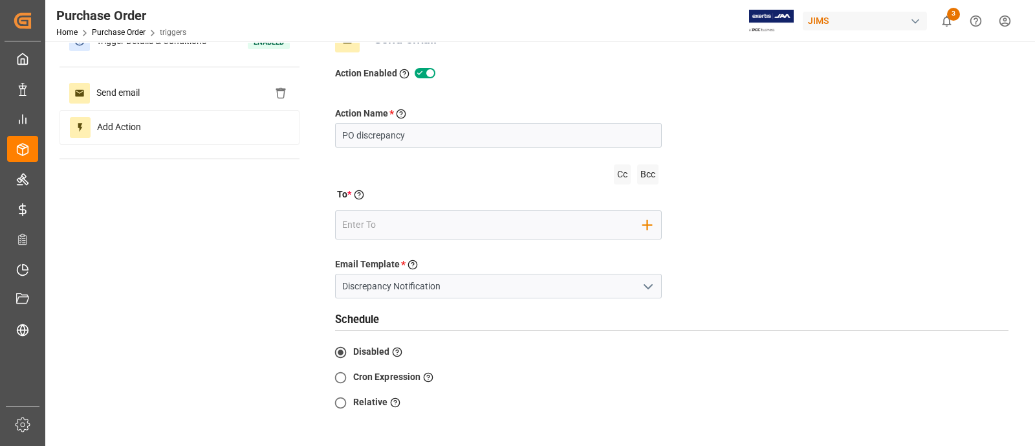
scroll to position [0, 0]
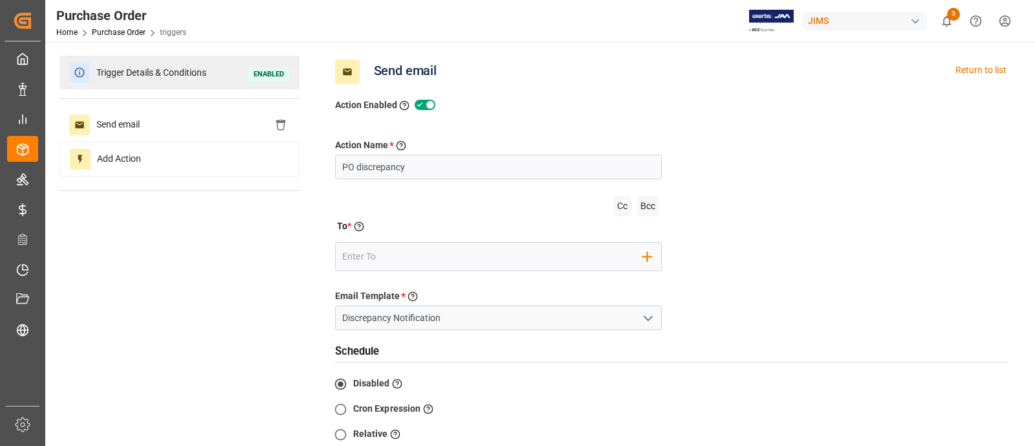
click at [189, 72] on span "Trigger Details & Conditions" at bounding box center [151, 73] width 123 height 20
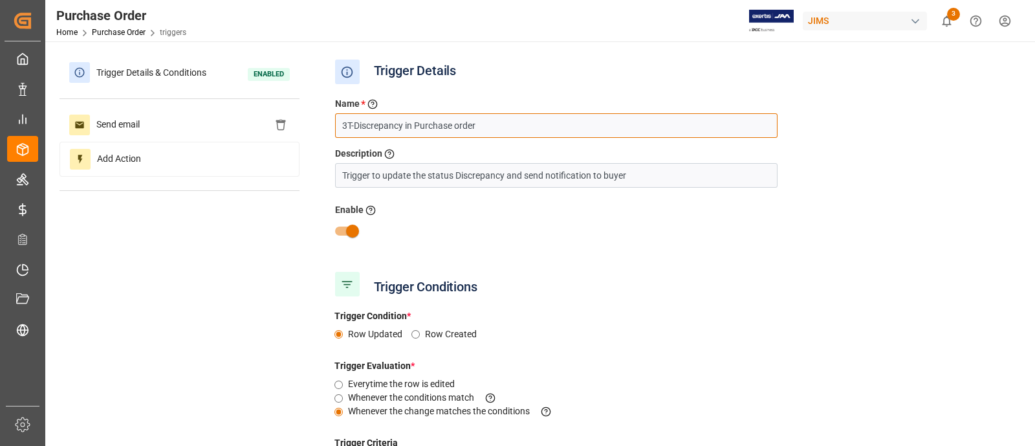
drag, startPoint x: 495, startPoint y: 124, endPoint x: 330, endPoint y: 129, distance: 165.0
click at [330, 129] on div "Name * Enter a name to the trigger 3T-Discrepancy in Purchase order" at bounding box center [556, 117] width 462 height 41
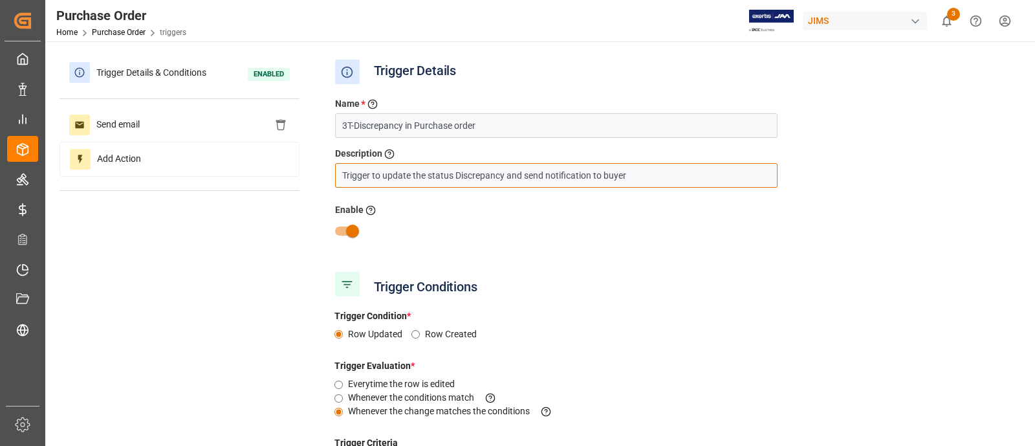
drag, startPoint x: 658, startPoint y: 178, endPoint x: 310, endPoint y: 178, distance: 348.0
click at [310, 178] on div "Trigger Details & Conditions Enabled Send email Add Action Trigger Details Name…" at bounding box center [539, 338] width 959 height 565
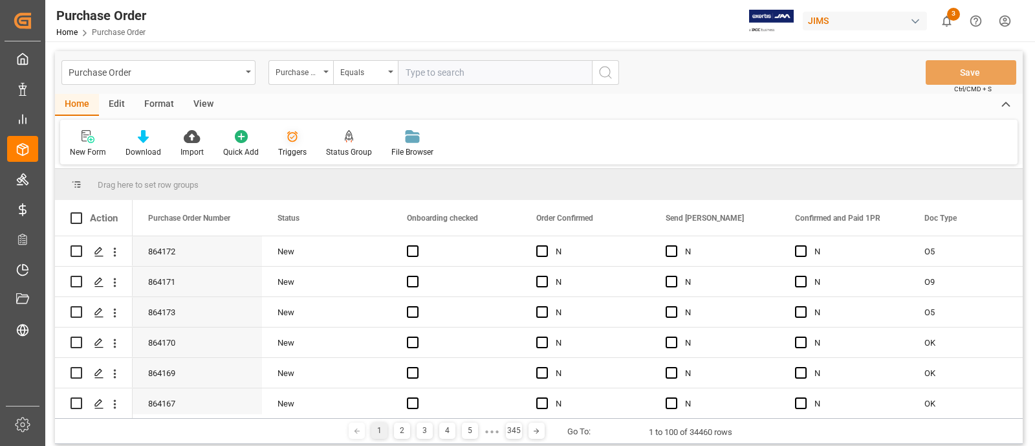
click at [287, 140] on icon at bounding box center [292, 136] width 11 height 11
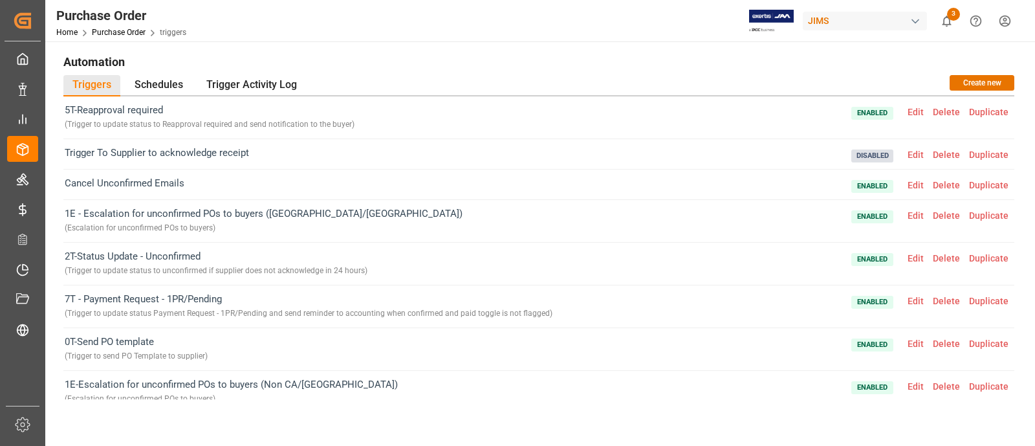
click at [912, 111] on span "Edit" at bounding box center [915, 112] width 25 height 10
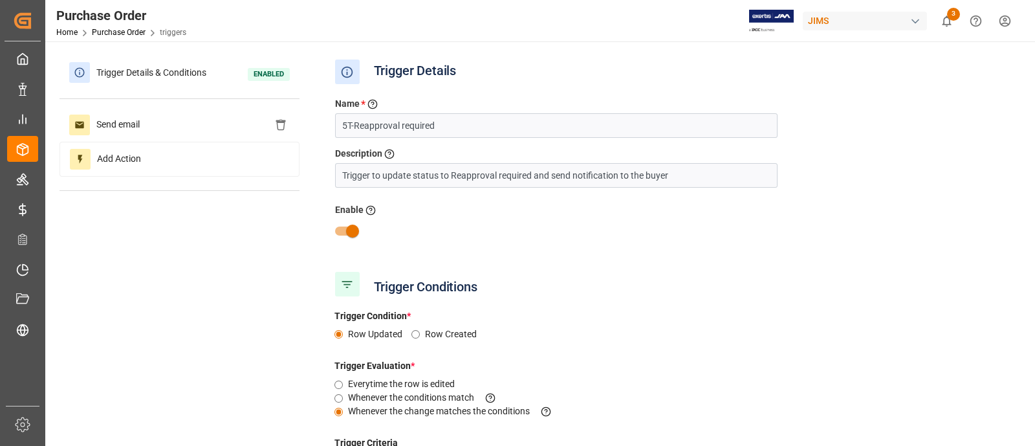
type input "Status"
type input "Equal"
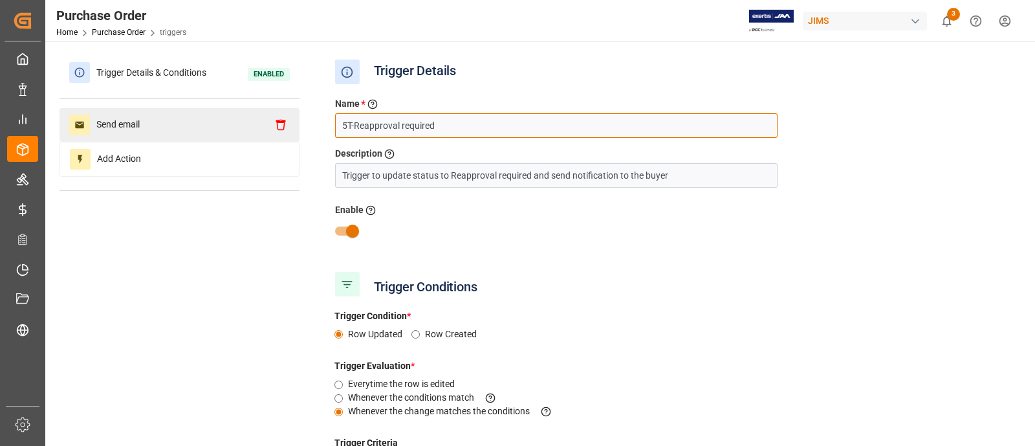
drag, startPoint x: 464, startPoint y: 133, endPoint x: 283, endPoint y: 124, distance: 182.0
click at [283, 124] on div "Trigger Details & Conditions Enabled Send email Add Action Trigger Details Name…" at bounding box center [539, 338] width 959 height 565
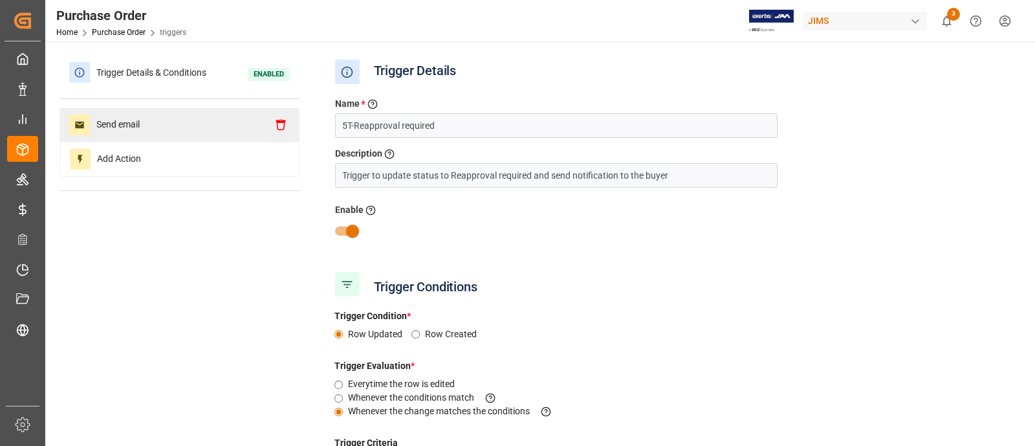
click at [283, 124] on icon at bounding box center [281, 125] width 12 height 12
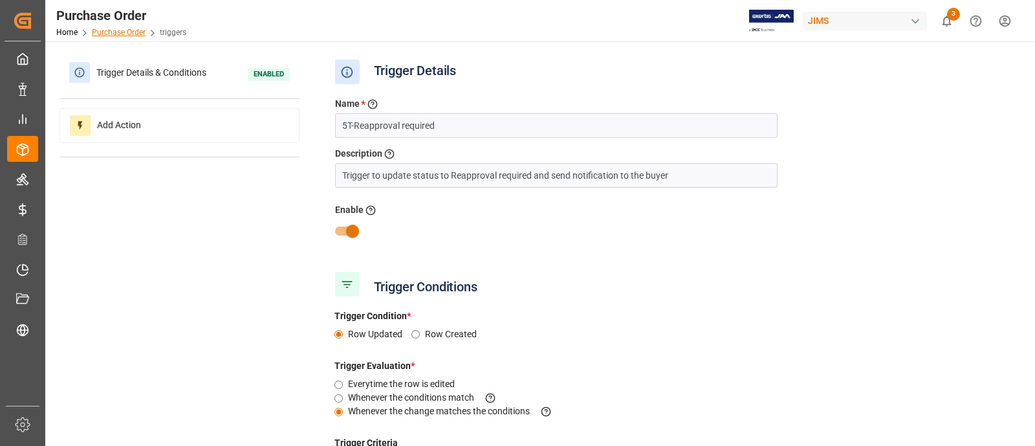
click at [129, 36] on link "Purchase Order" at bounding box center [119, 32] width 54 height 9
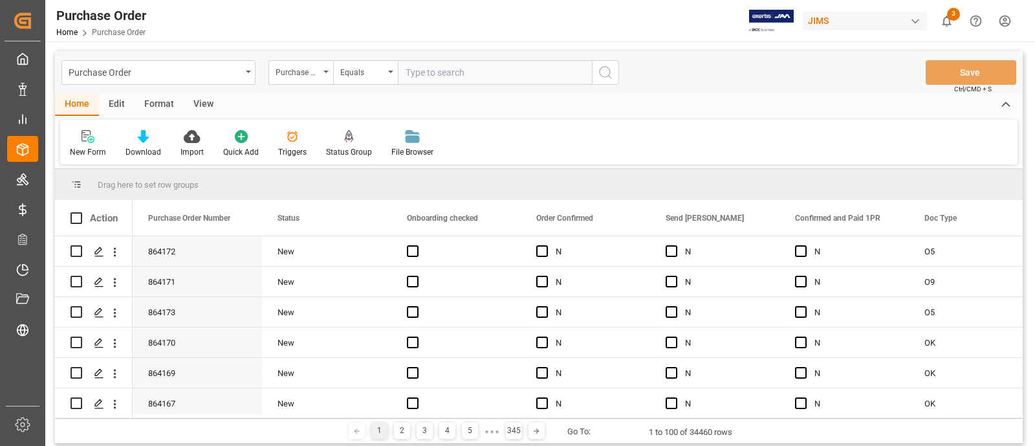
click at [298, 140] on div at bounding box center [292, 136] width 28 height 14
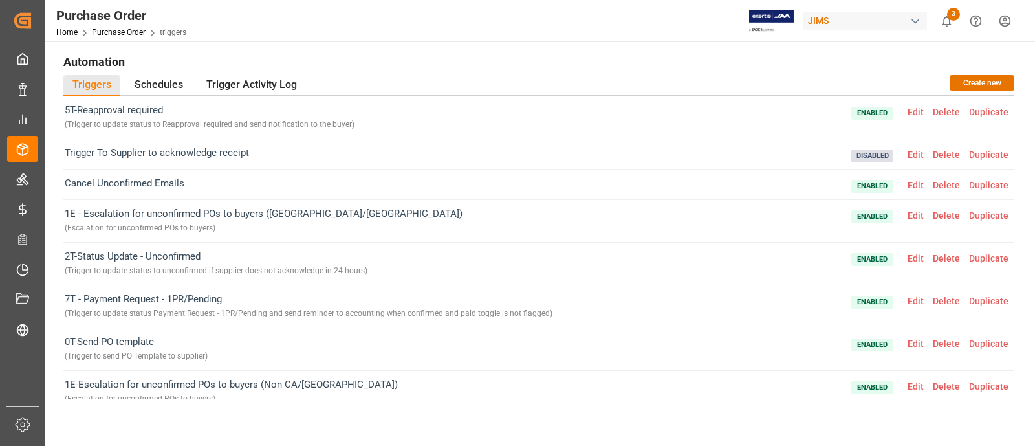
click at [907, 113] on span "Edit" at bounding box center [915, 112] width 25 height 10
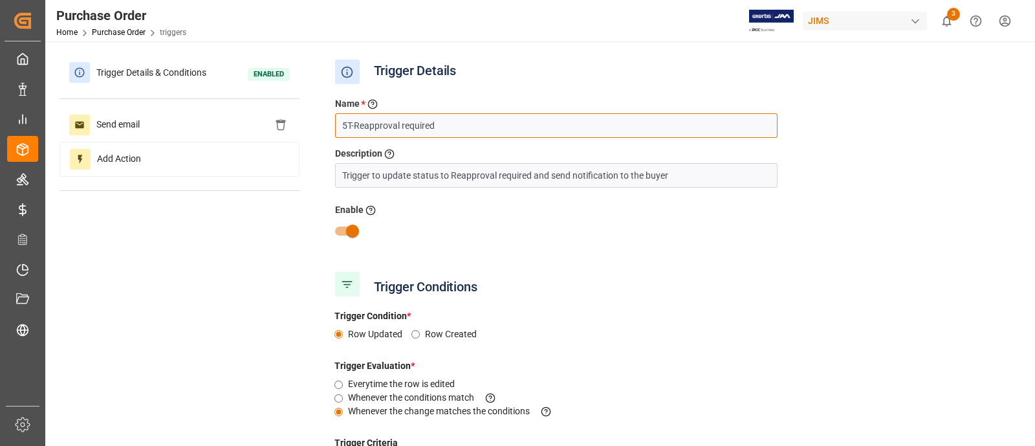
drag, startPoint x: 456, startPoint y: 127, endPoint x: 340, endPoint y: 124, distance: 115.8
click at [340, 124] on input "5T-Reapproval required" at bounding box center [556, 125] width 442 height 25
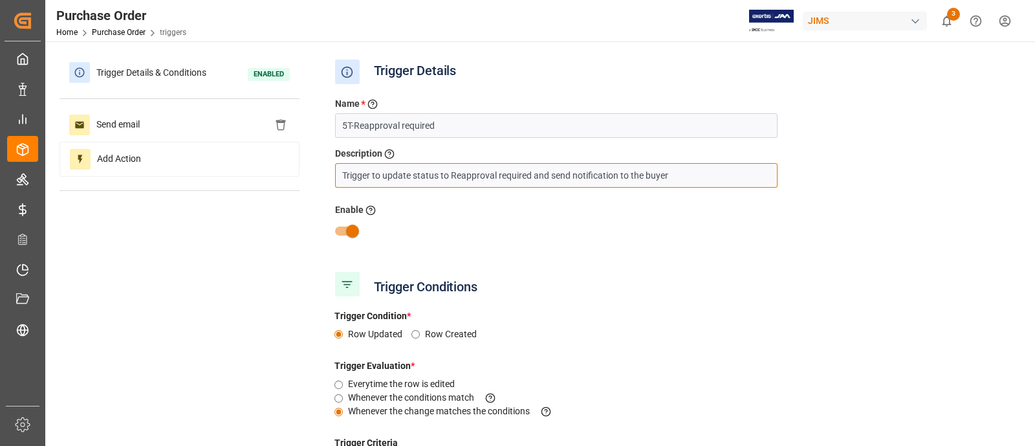
drag, startPoint x: 687, startPoint y: 175, endPoint x: 340, endPoint y: 171, distance: 346.7
click at [340, 171] on input "Trigger to update status to Reapproval required and send notification to the bu…" at bounding box center [556, 175] width 442 height 25
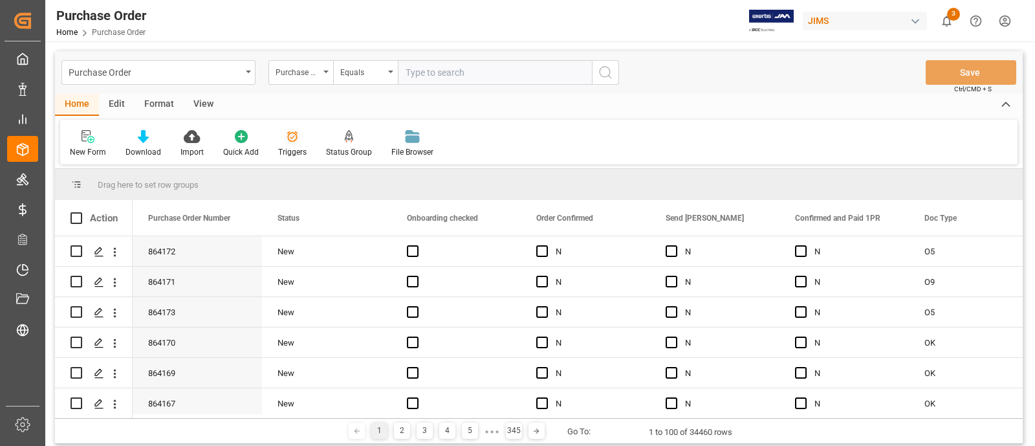
click at [291, 141] on icon at bounding box center [292, 136] width 11 height 11
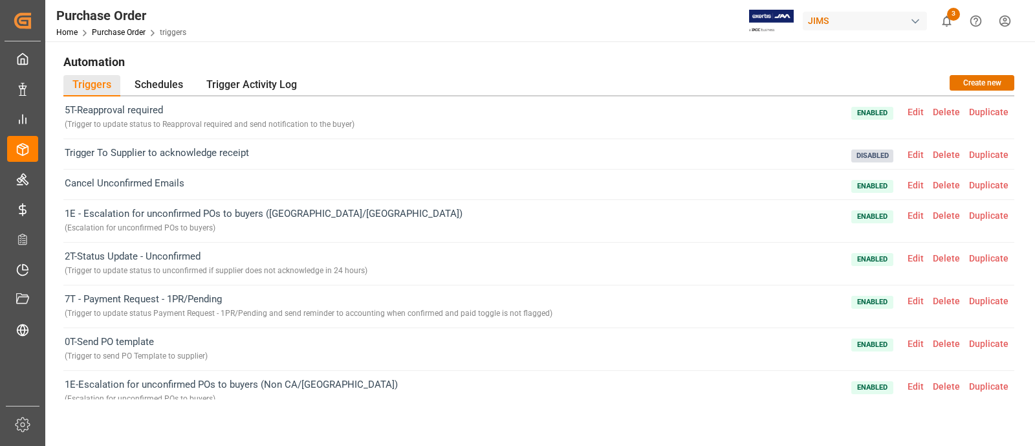
click at [459, 112] on div "5T-Reapproval required ( Trigger to update status to Reapproval required and se…" at bounding box center [538, 117] width 951 height 43
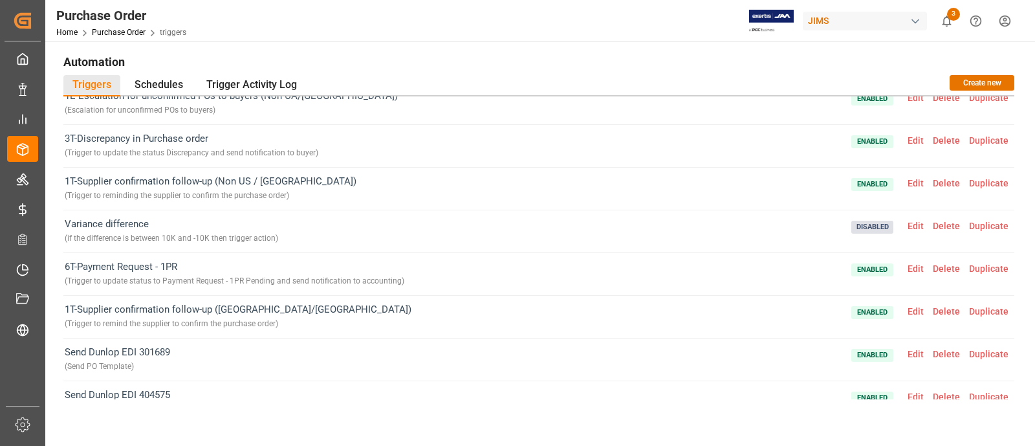
scroll to position [290, 0]
click at [909, 267] on span "Edit" at bounding box center [915, 266] width 25 height 10
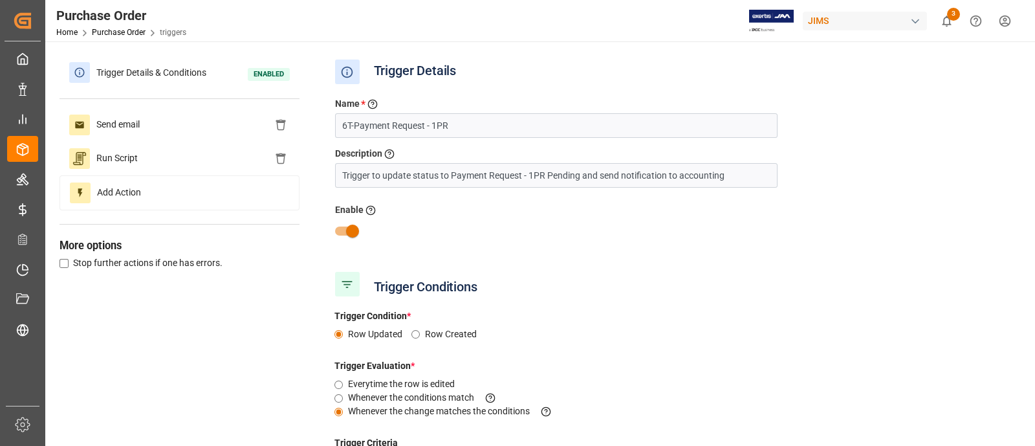
type input "Payment Request - 1PR"
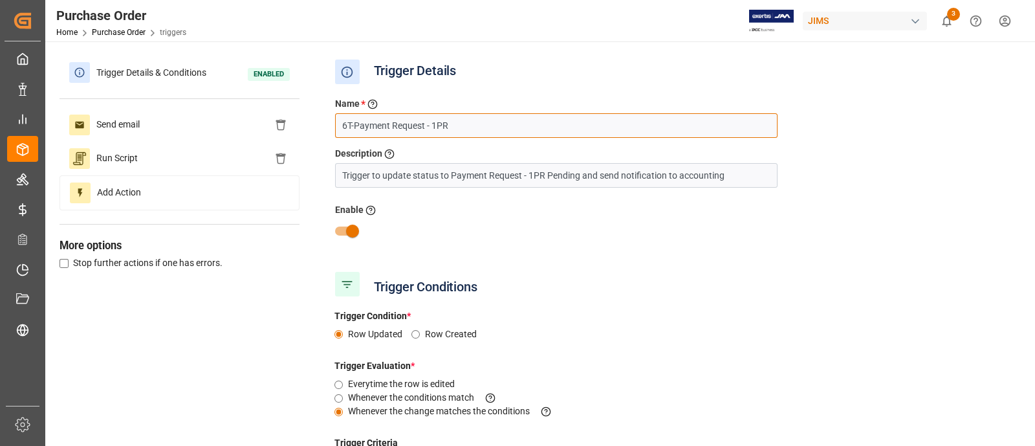
drag, startPoint x: 449, startPoint y: 126, endPoint x: 335, endPoint y: 114, distance: 114.5
click at [335, 114] on input "6T-Payment Request - 1PR" at bounding box center [556, 125] width 442 height 25
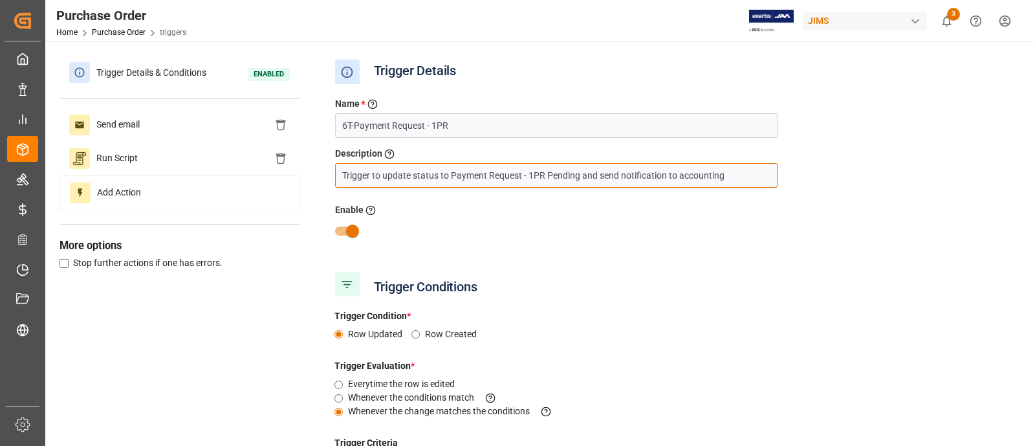
drag, startPoint x: 729, startPoint y: 175, endPoint x: 330, endPoint y: 176, distance: 399.1
click at [330, 176] on div "Description Describe the trigger Trigger to update status to Payment Request - …" at bounding box center [556, 167] width 462 height 41
